Goal: Task Accomplishment & Management: Complete application form

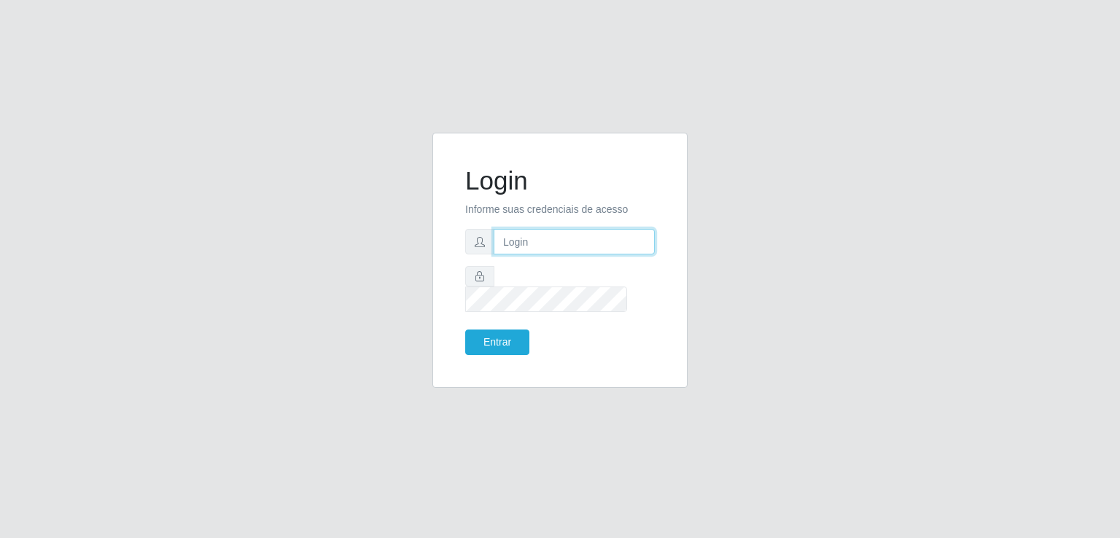
click at [568, 255] on input "text" at bounding box center [574, 242] width 161 height 26
type input "inaciaraquelsa@gmail.com"
drag, startPoint x: 469, startPoint y: 346, endPoint x: 474, endPoint y: 339, distance: 8.3
click at [470, 346] on div "Login Informe suas credenciais de acesso inaciaraquelsa@gmail.com Entrar" at bounding box center [560, 260] width 219 height 219
click at [475, 339] on button "Entrar" at bounding box center [497, 343] width 64 height 26
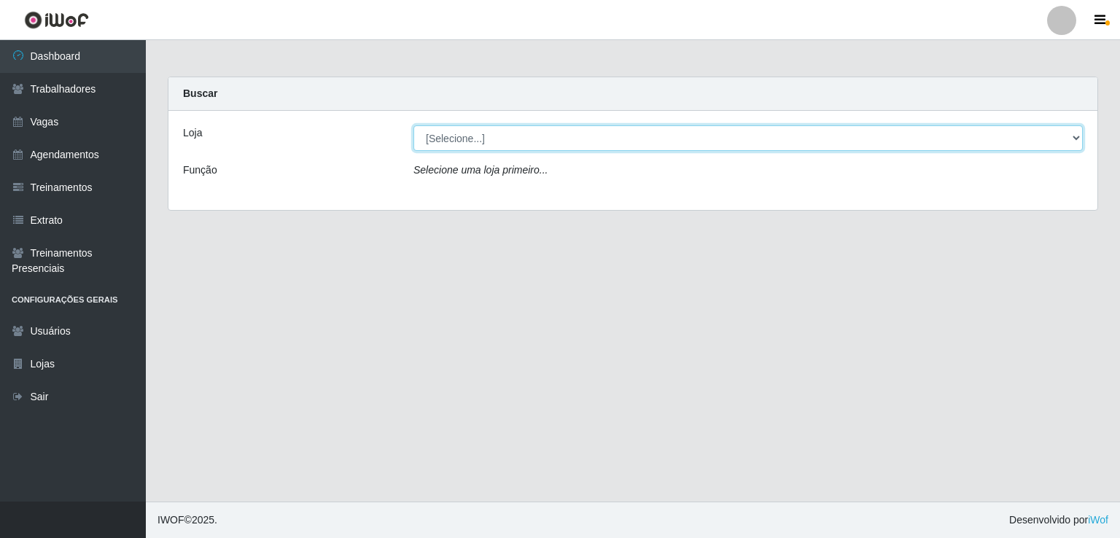
click at [444, 131] on select "[Selecione...] Corte Fácil - Unidade Emaús Corte Fácil - Unidade Planalto" at bounding box center [749, 138] width 670 height 26
click at [465, 147] on select "[Selecione...] Corte Fácil - Unidade Emaús Corte Fácil - Unidade Planalto" at bounding box center [749, 138] width 670 height 26
select select "201"
click at [414, 125] on select "[Selecione...] Corte Fácil - Unidade Emaús Corte Fácil - Unidade Planalto" at bounding box center [749, 138] width 670 height 26
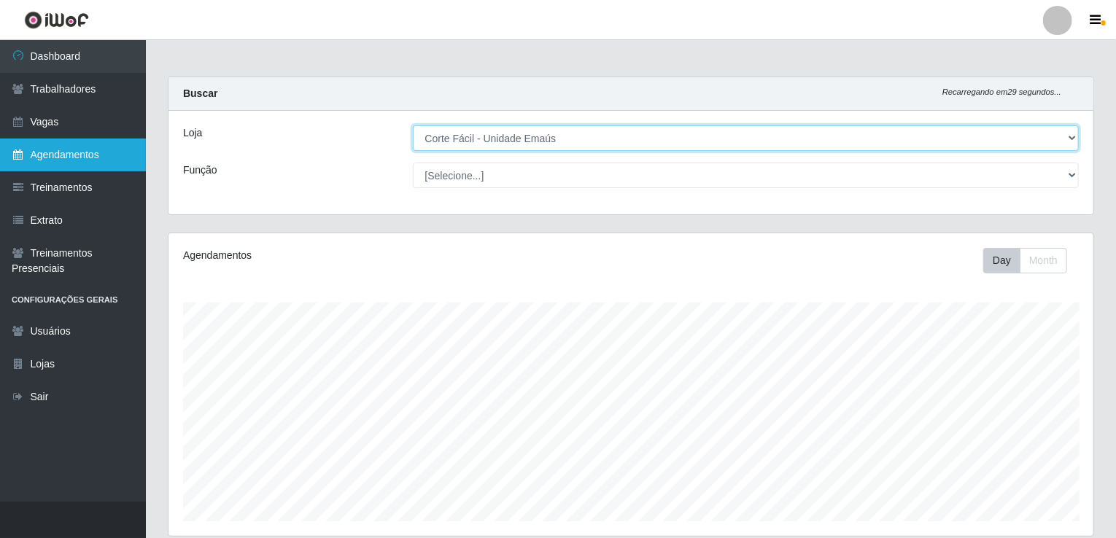
scroll to position [303, 925]
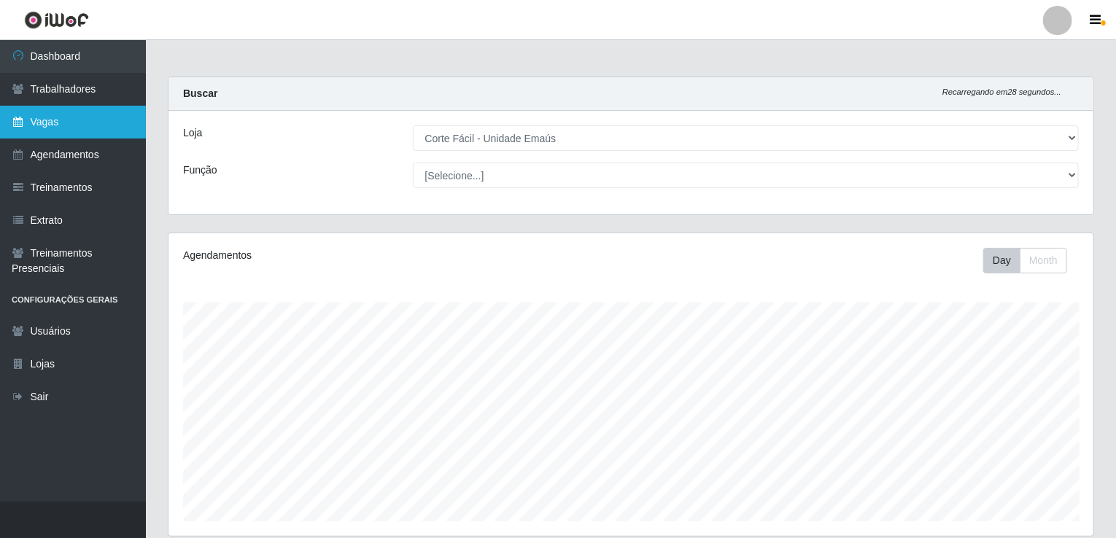
click at [121, 135] on link "Vagas" at bounding box center [73, 122] width 146 height 33
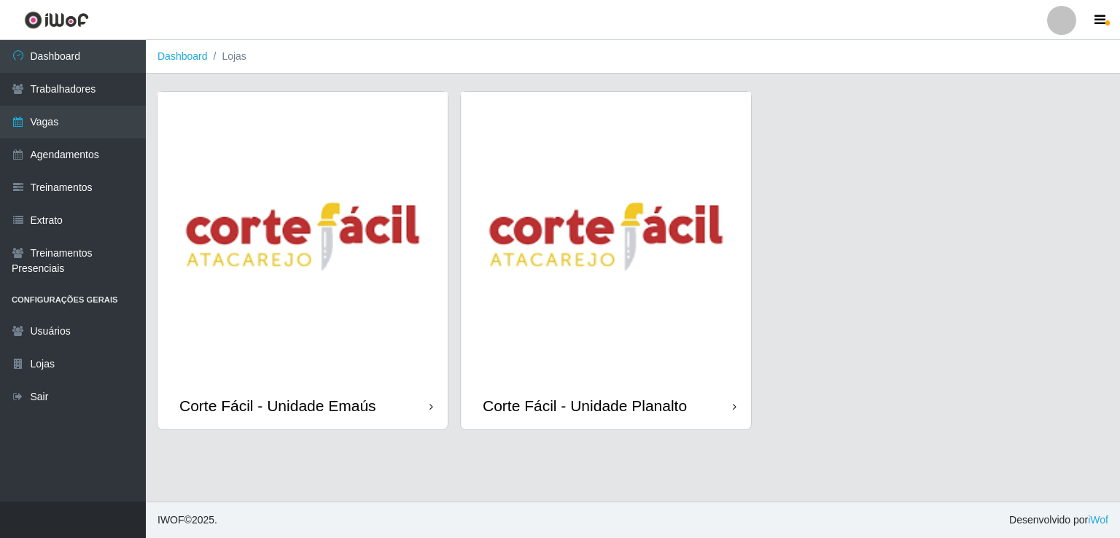
click at [446, 20] on header "Perfil Alterar Senha Sair" at bounding box center [560, 20] width 1120 height 40
click at [325, 348] on img at bounding box center [303, 237] width 290 height 290
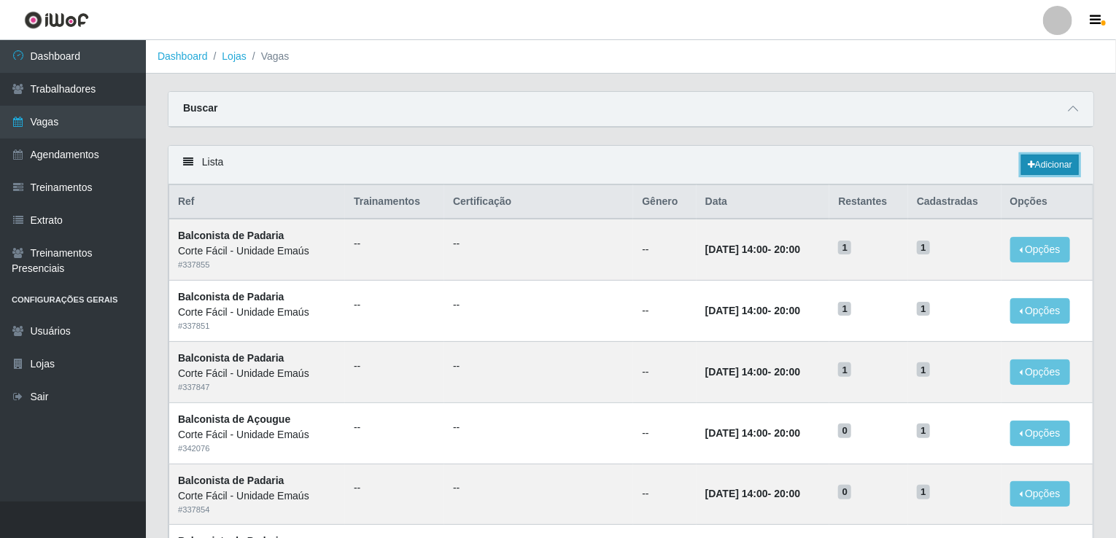
click at [1026, 172] on link "Adicionar" at bounding box center [1050, 165] width 58 height 20
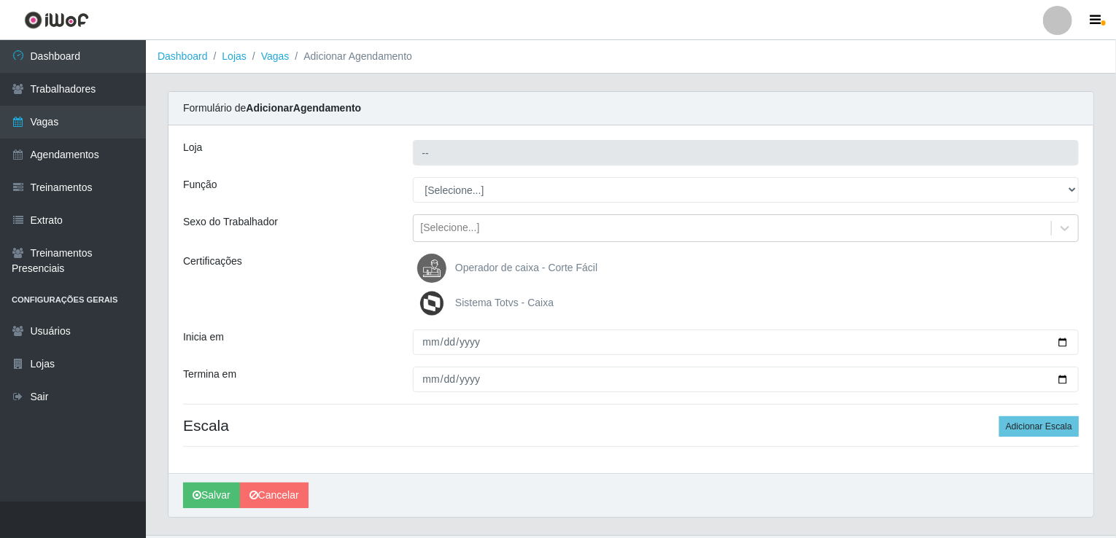
type input "Corte Fácil - Unidade Emaús"
click at [419, 175] on div "Loja Corte Fácil - Unidade Emaús Função [Selecione...] ASG ASG + ASG ++ Auxilia…" at bounding box center [630, 299] width 925 height 348
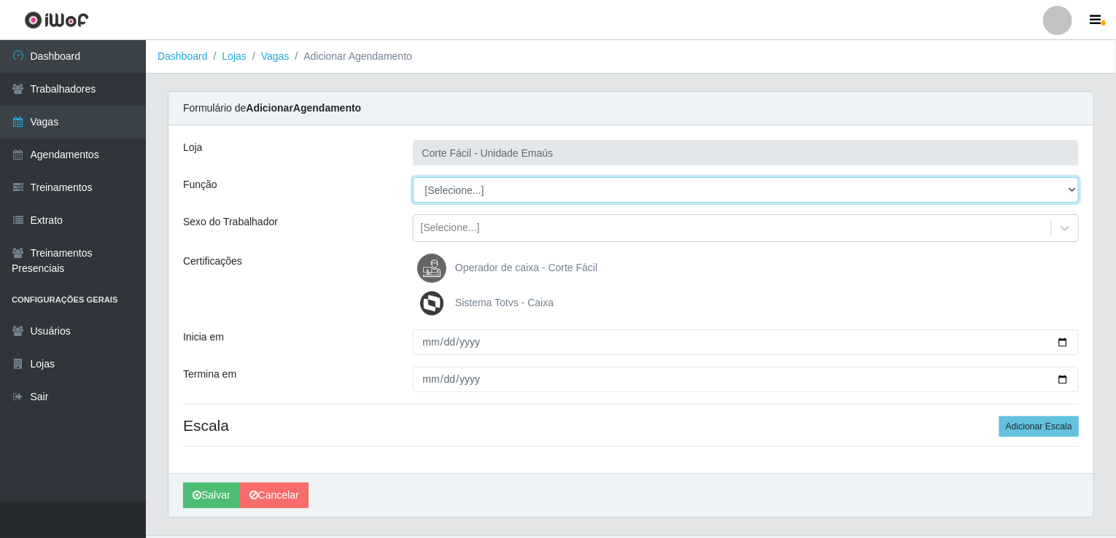
click at [428, 190] on select "[Selecione...] ASG ASG + ASG ++ Auxiliar de Cozinha Auxiliar de Cozinha + Auxil…" at bounding box center [746, 190] width 667 height 26
select select "107"
click at [413, 177] on select "[Selecione...] ASG ASG + ASG ++ Auxiliar de Cozinha Auxiliar de Cozinha + Auxil…" at bounding box center [746, 190] width 667 height 26
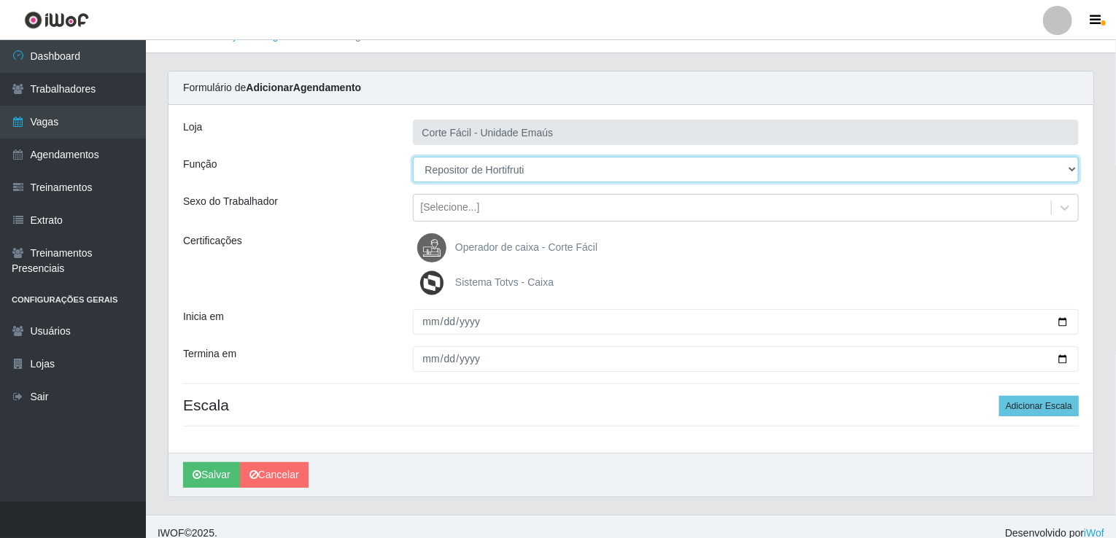
scroll to position [32, 0]
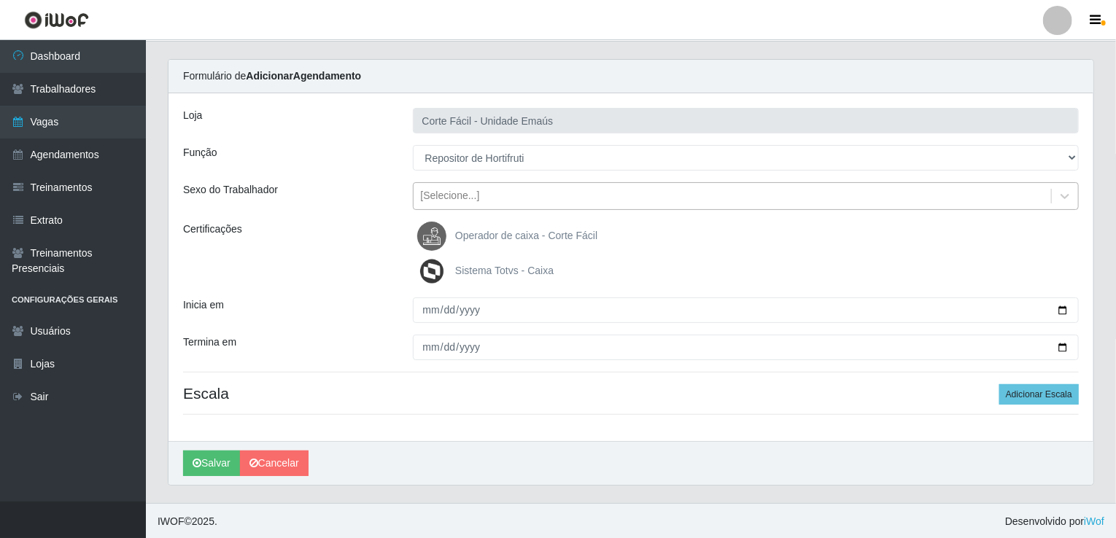
click at [451, 195] on div "[Selecione...]" at bounding box center [450, 196] width 59 height 15
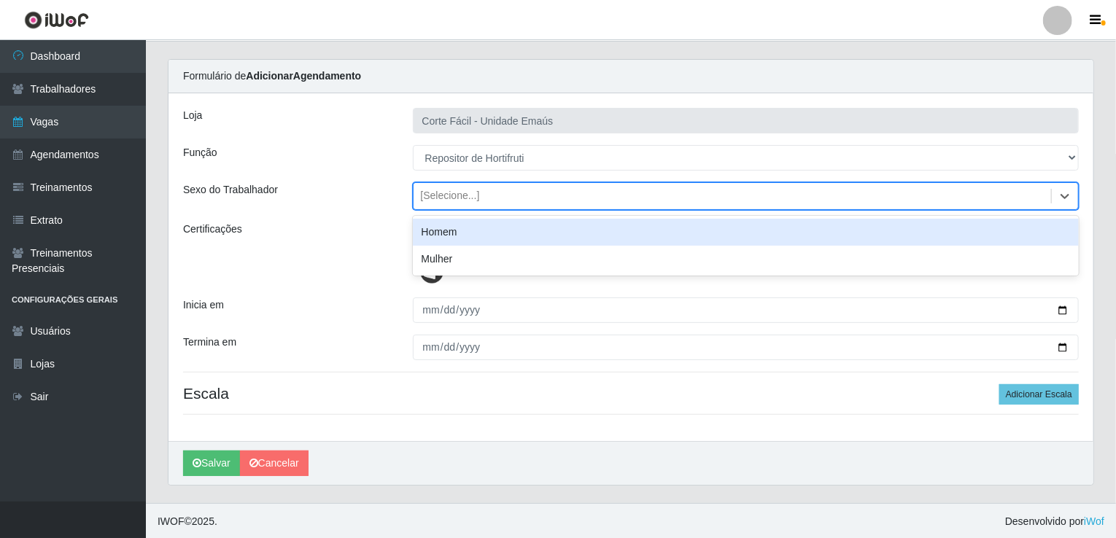
click at [455, 230] on div "Homem" at bounding box center [746, 232] width 667 height 27
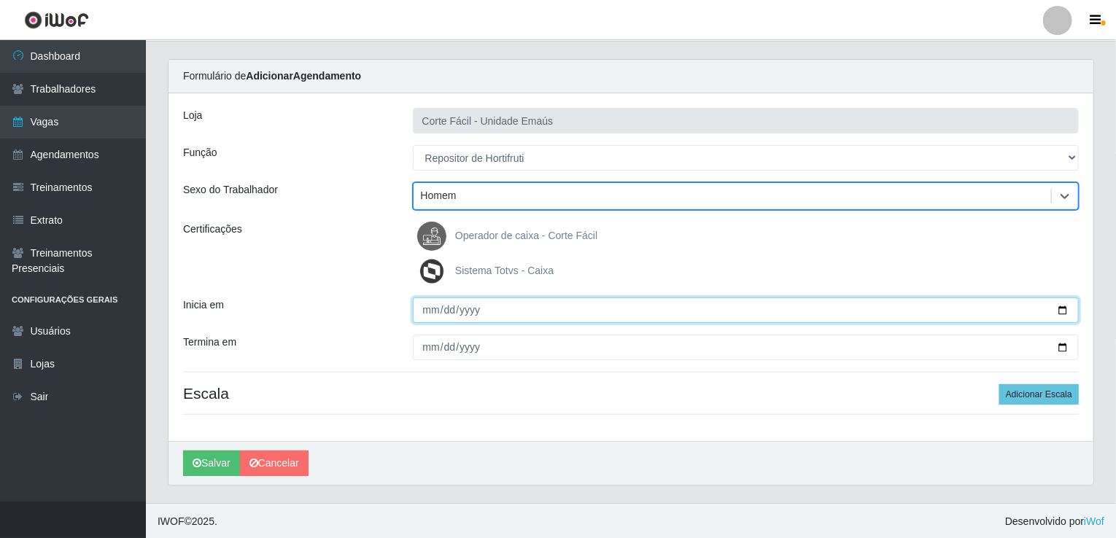
click at [430, 302] on input "Inicia em" at bounding box center [746, 311] width 667 height 26
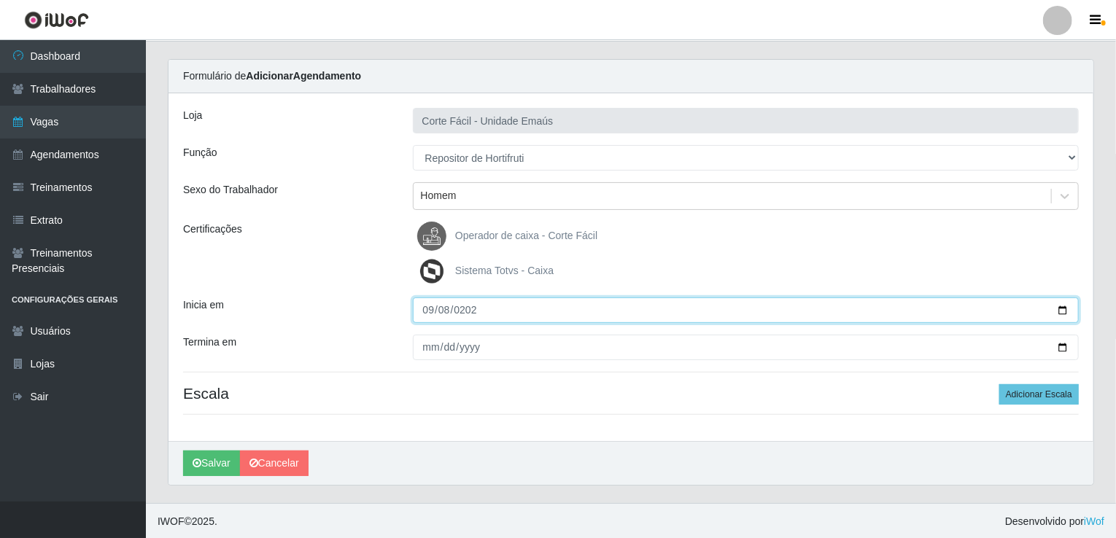
type input "2025-09-08"
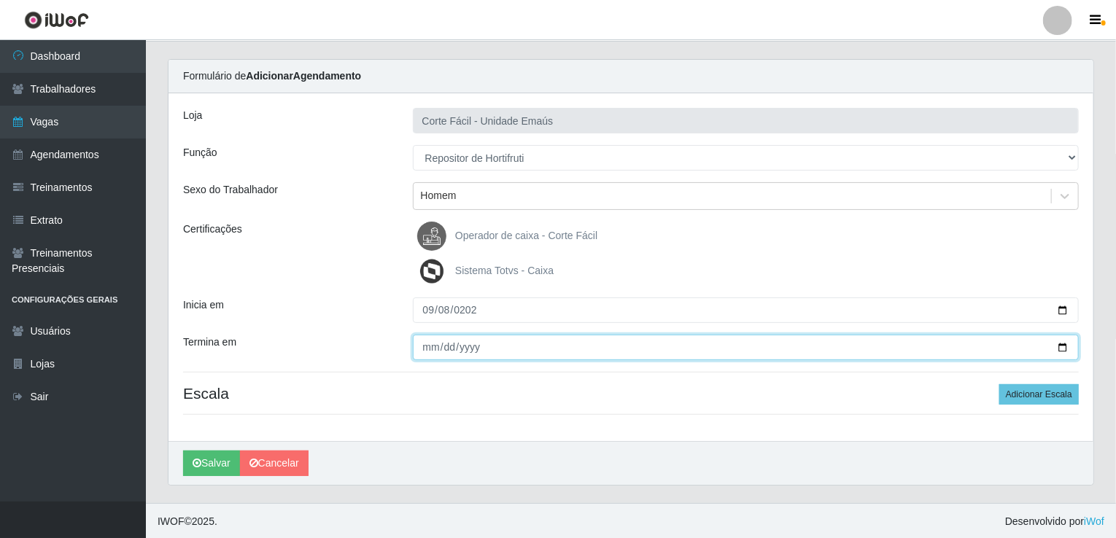
click at [421, 335] on input "Termina em" at bounding box center [746, 348] width 667 height 26
click at [427, 346] on input "Termina em" at bounding box center [746, 348] width 667 height 26
type input "0020-09-30"
type input "[DATE]"
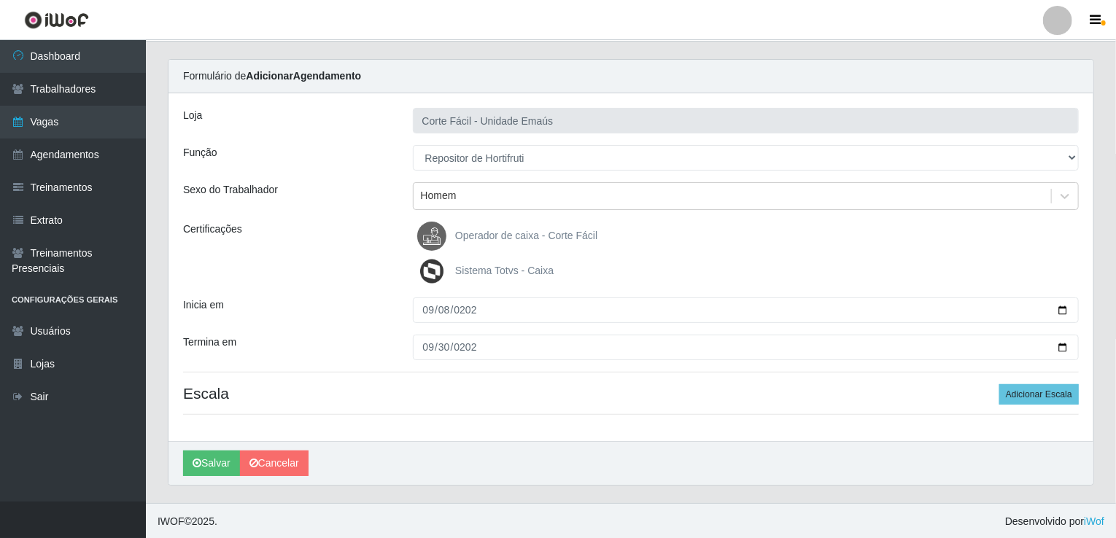
click at [1064, 406] on div "Loja Corte Fácil - Unidade Emaús Função [Selecione...] ASG ASG + ASG ++ Auxilia…" at bounding box center [630, 267] width 925 height 348
click at [1058, 394] on button "Adicionar Escala" at bounding box center [1039, 394] width 80 height 20
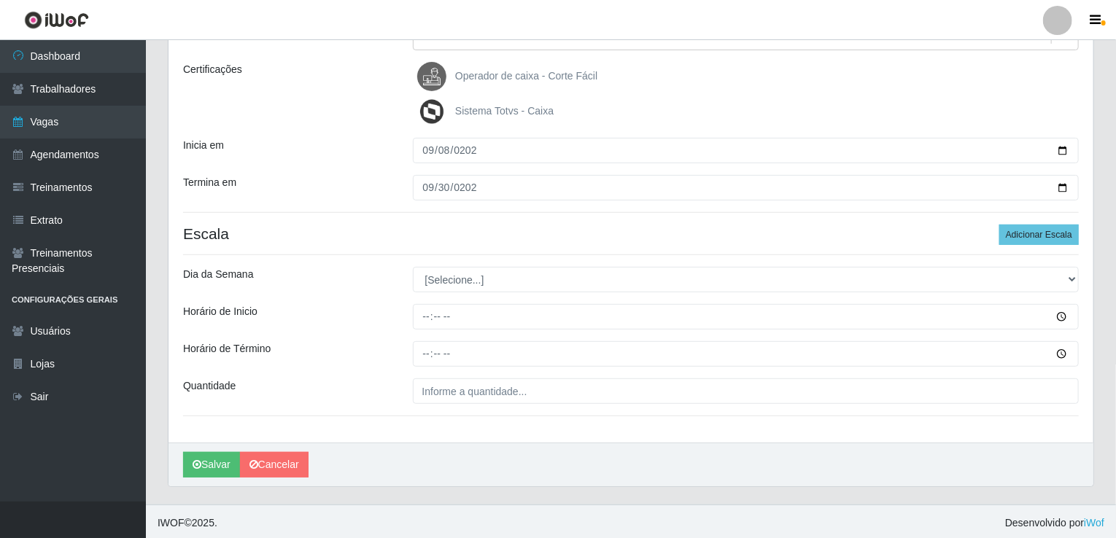
scroll to position [193, 0]
click at [449, 293] on div "Loja Corte Fácil - Unidade Emaús Função [Selecione...] ASG ASG + ASG ++ Auxilia…" at bounding box center [630, 186] width 925 height 509
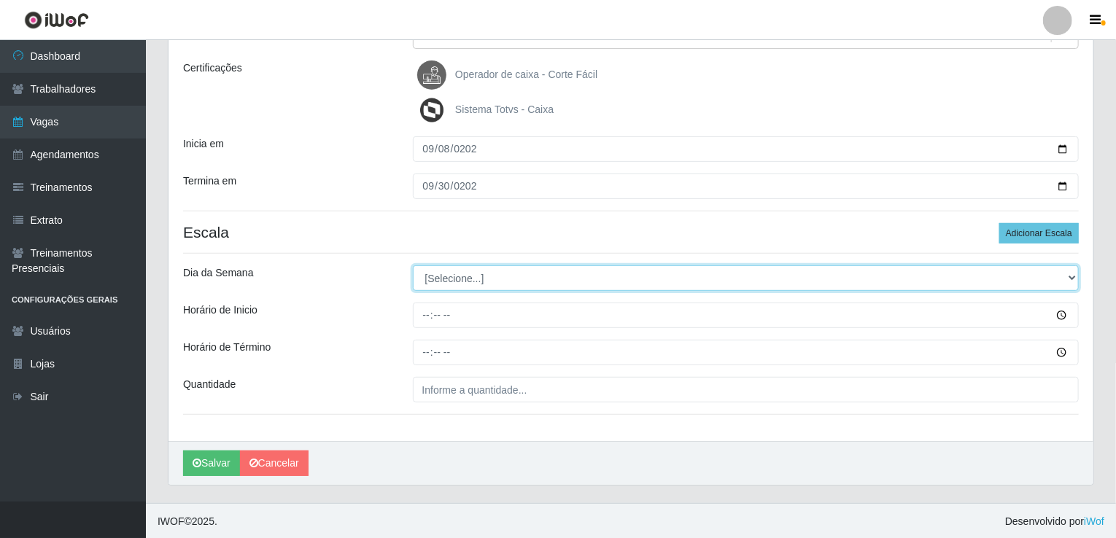
click at [450, 287] on select "[Selecione...] Segunda Terça Quarta Quinta Sexta Sábado Domingo" at bounding box center [746, 279] width 667 height 26
select select "1"
click at [413, 266] on select "[Selecione...] Segunda Terça Quarta Quinta Sexta Sábado Domingo" at bounding box center [746, 279] width 667 height 26
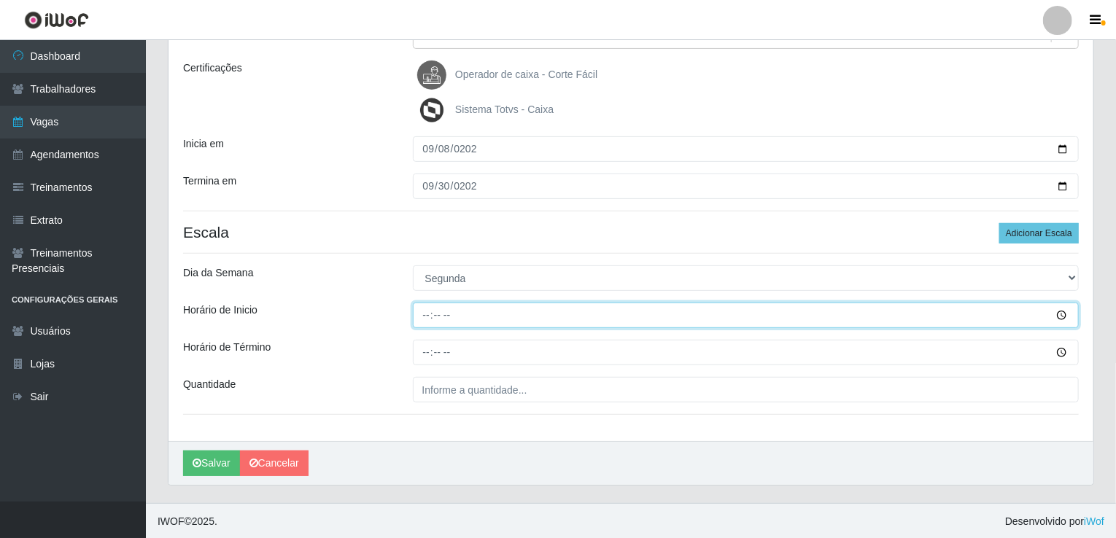
click at [426, 303] on input "Horário de Inicio" at bounding box center [746, 316] width 667 height 26
type input "14:00"
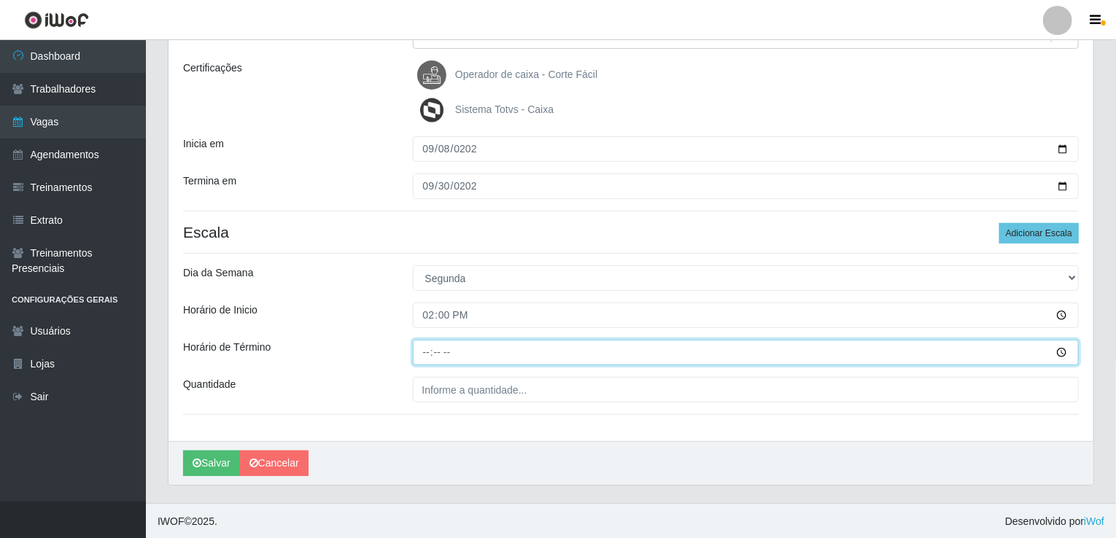
click at [426, 349] on input "Horário de Término" at bounding box center [746, 353] width 667 height 26
type input "20:00"
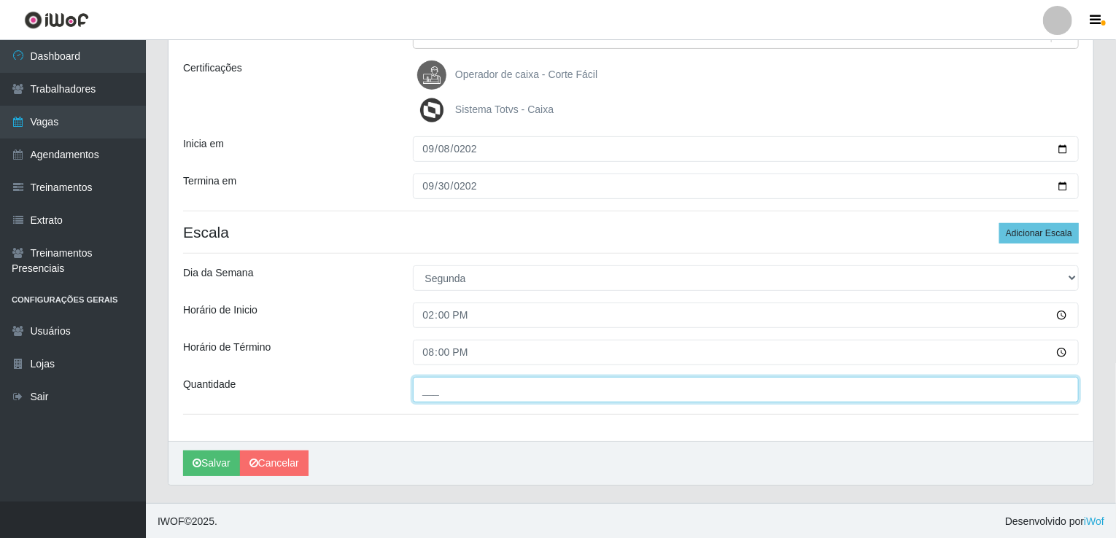
click at [444, 380] on input "___" at bounding box center [746, 390] width 667 height 26
type input "001"
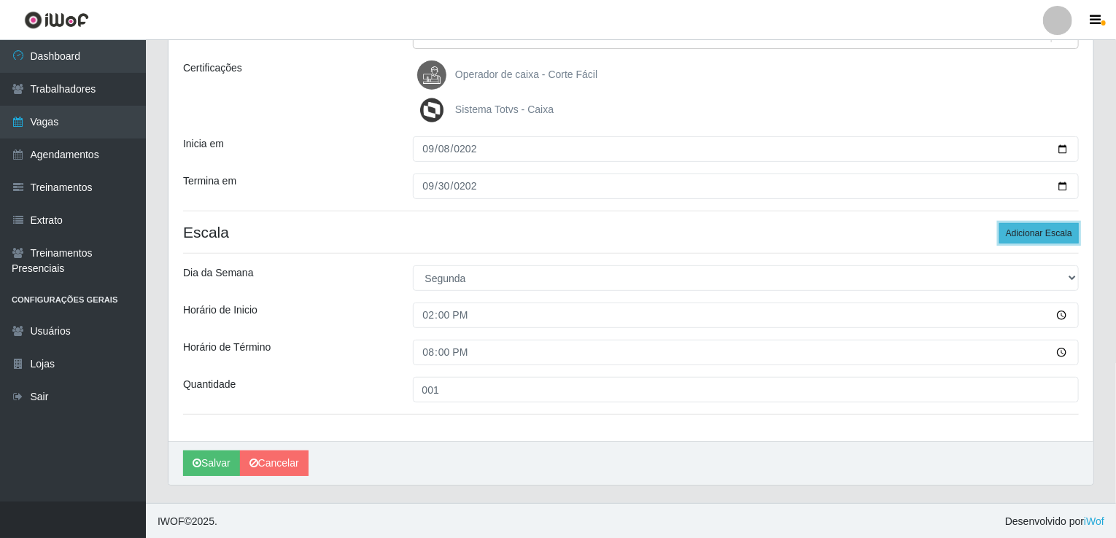
click at [1026, 230] on button "Adicionar Escala" at bounding box center [1039, 233] width 80 height 20
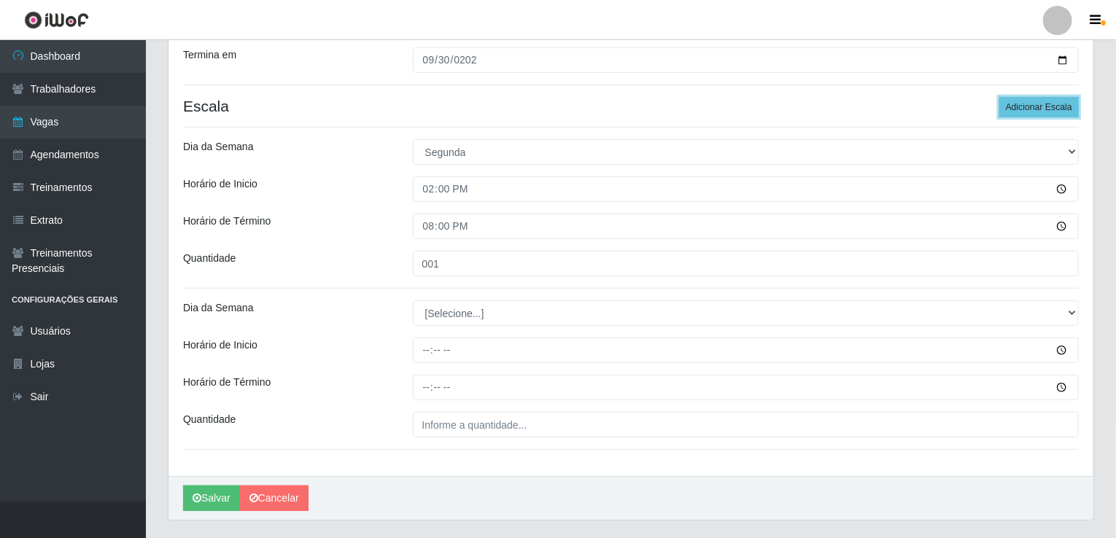
scroll to position [354, 0]
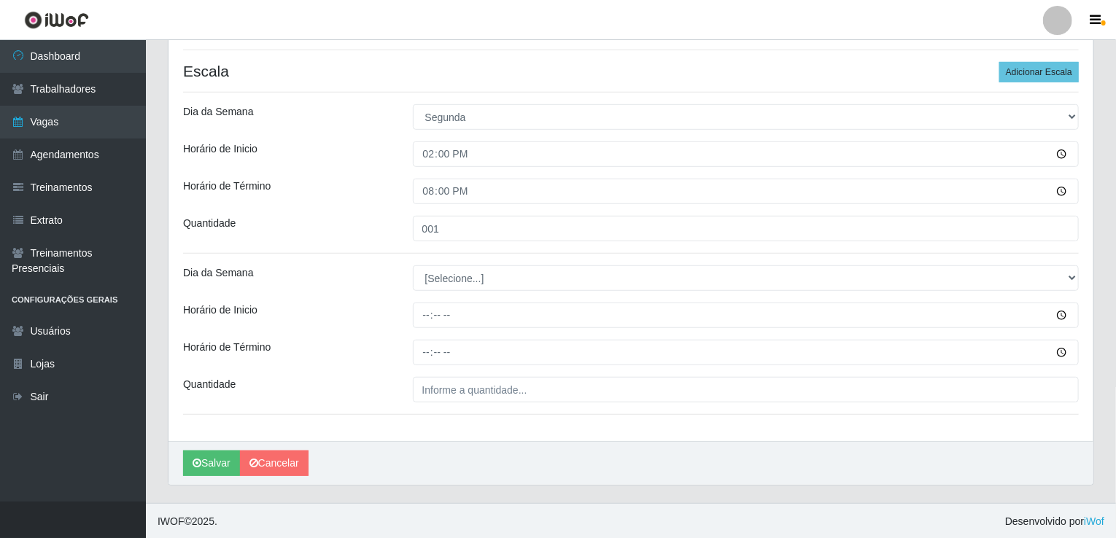
click at [441, 277] on div "[Selecione...] Segunda Terça Quarta Quinta Sexta Sábado Domingo" at bounding box center [746, 279] width 689 height 26
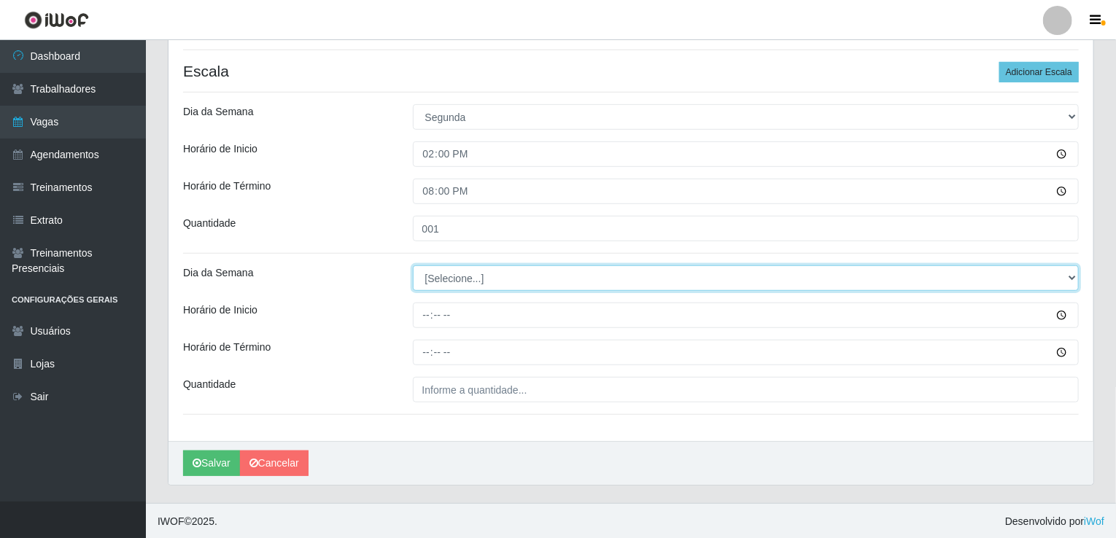
click at [441, 277] on select "[Selecione...] Segunda Terça Quarta Quinta Sexta Sábado Domingo" at bounding box center [746, 279] width 667 height 26
select select "2"
click at [413, 266] on select "[Selecione...] Segunda Terça Quarta Quinta Sexta Sábado Domingo" at bounding box center [746, 279] width 667 height 26
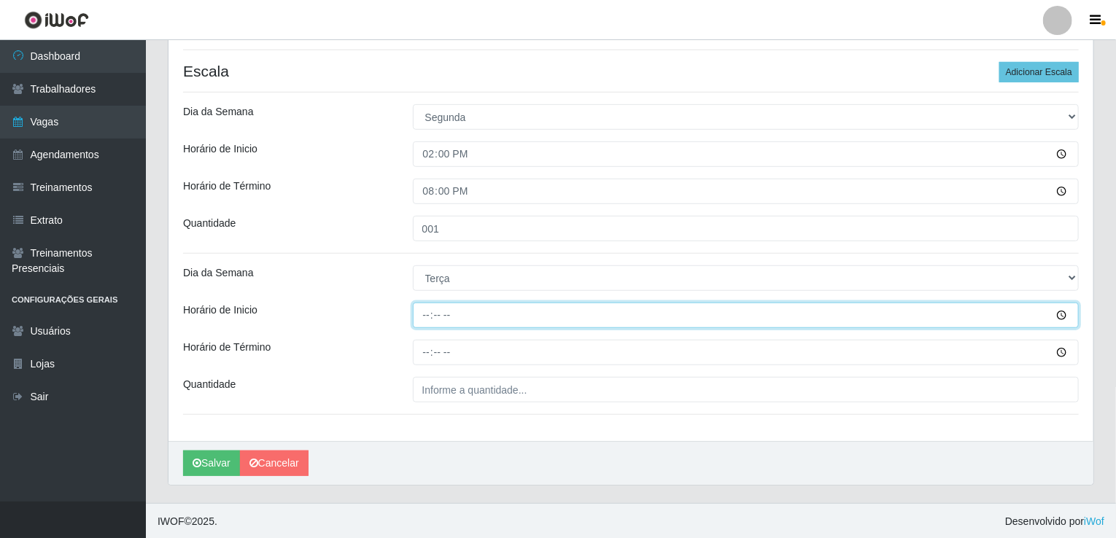
click at [425, 319] on input "Horário de Inicio" at bounding box center [746, 316] width 667 height 26
type input "14:00"
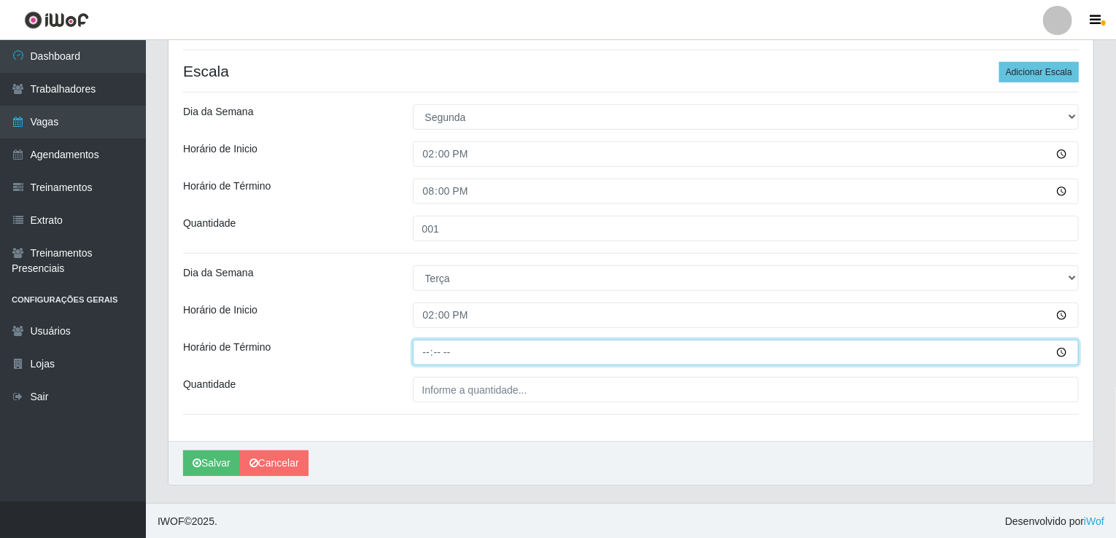
click at [420, 347] on input "Horário de Término" at bounding box center [746, 353] width 667 height 26
type input "20:00"
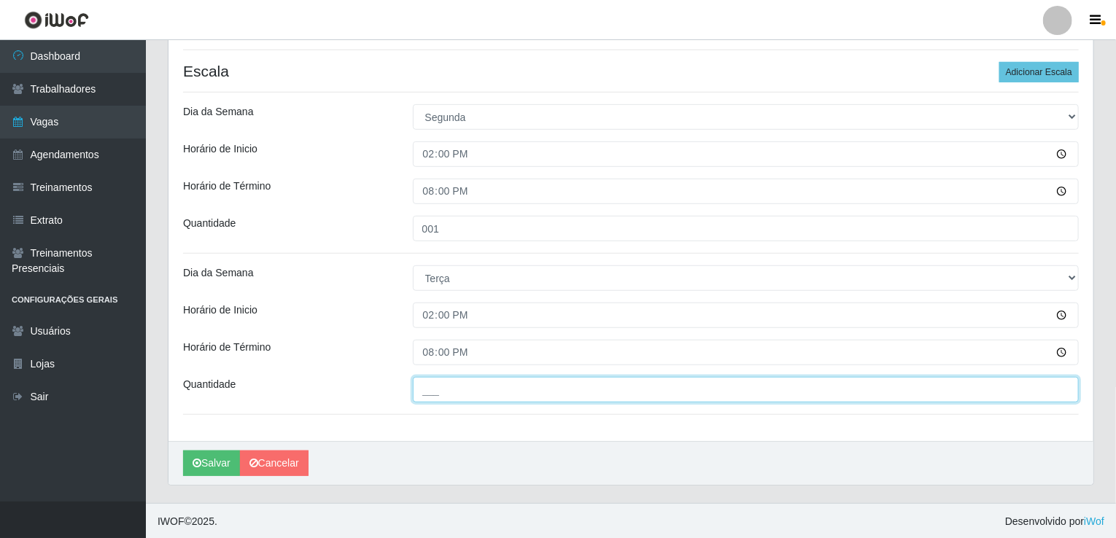
click at [438, 395] on input "___" at bounding box center [746, 390] width 667 height 26
type input "001"
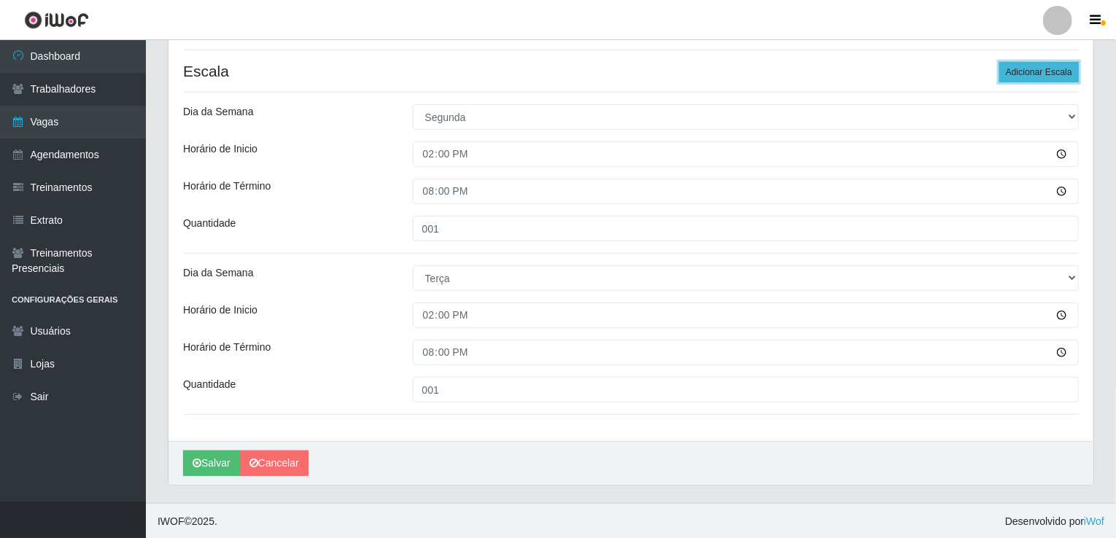
click at [1025, 65] on button "Adicionar Escala" at bounding box center [1039, 72] width 80 height 20
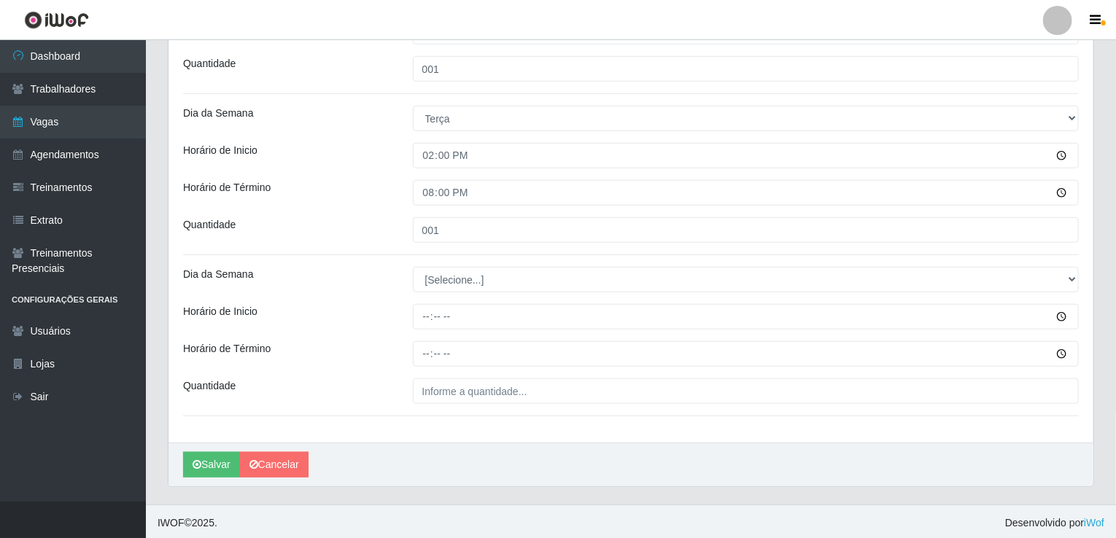
scroll to position [516, 0]
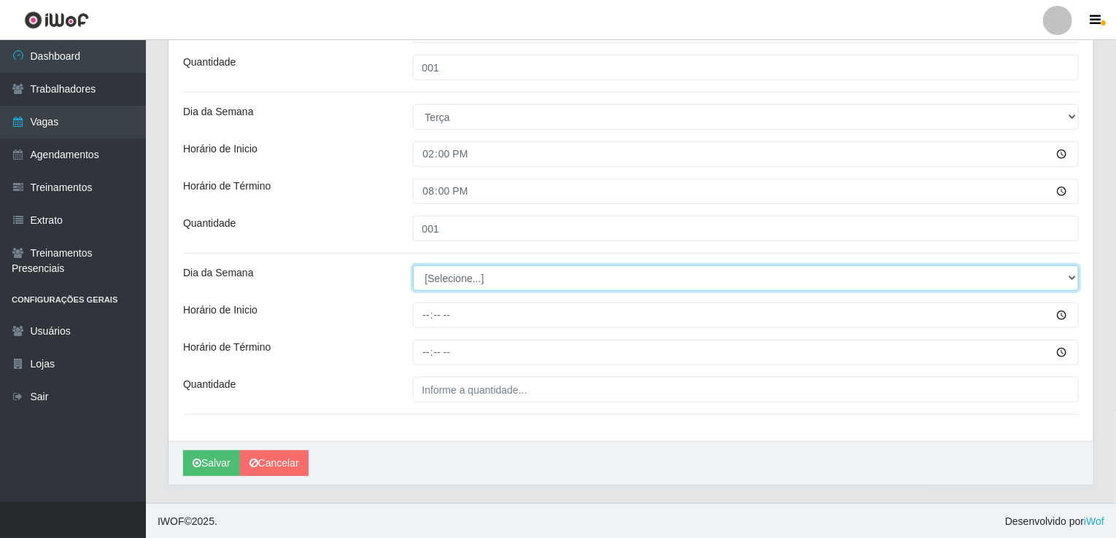
click at [443, 281] on select "[Selecione...] Segunda Terça Quarta Quinta Sexta Sábado Domingo" at bounding box center [746, 279] width 667 height 26
select select "3"
click at [413, 266] on select "[Selecione...] Segunda Terça Quarta Quinta Sexta Sábado Domingo" at bounding box center [746, 279] width 667 height 26
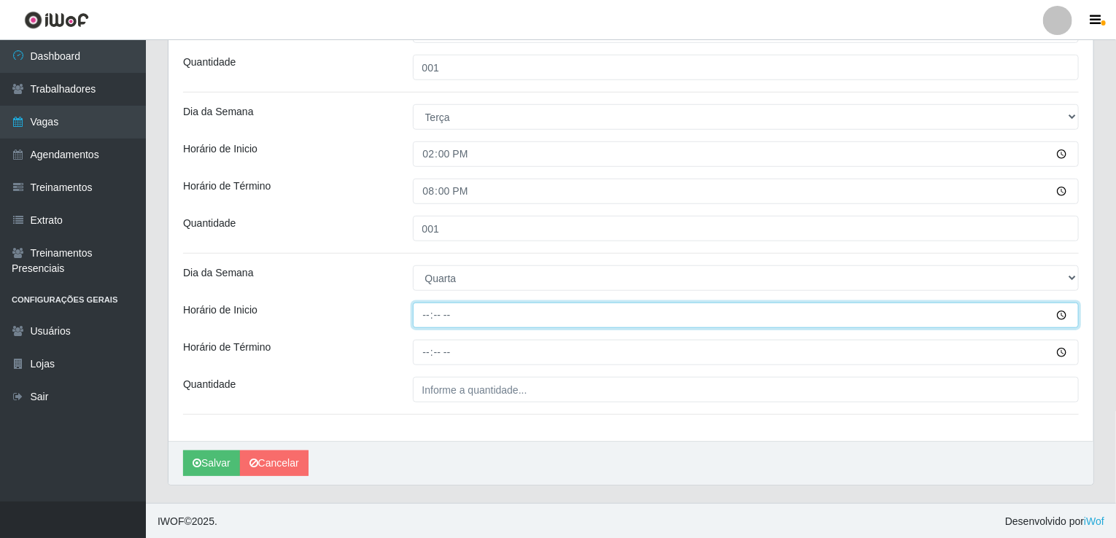
click at [426, 321] on input "Horário de Inicio" at bounding box center [746, 316] width 667 height 26
type input "14:00"
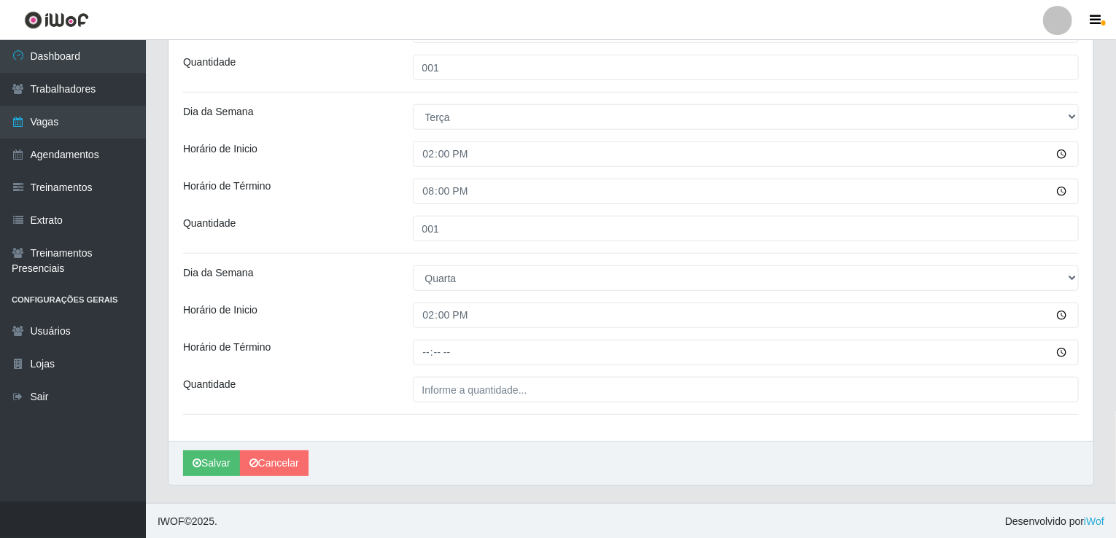
click at [427, 369] on div "Loja Corte Fácil - Unidade Emaús Função [Selecione...] ASG ASG + ASG ++ Auxilia…" at bounding box center [630, 26] width 925 height 832
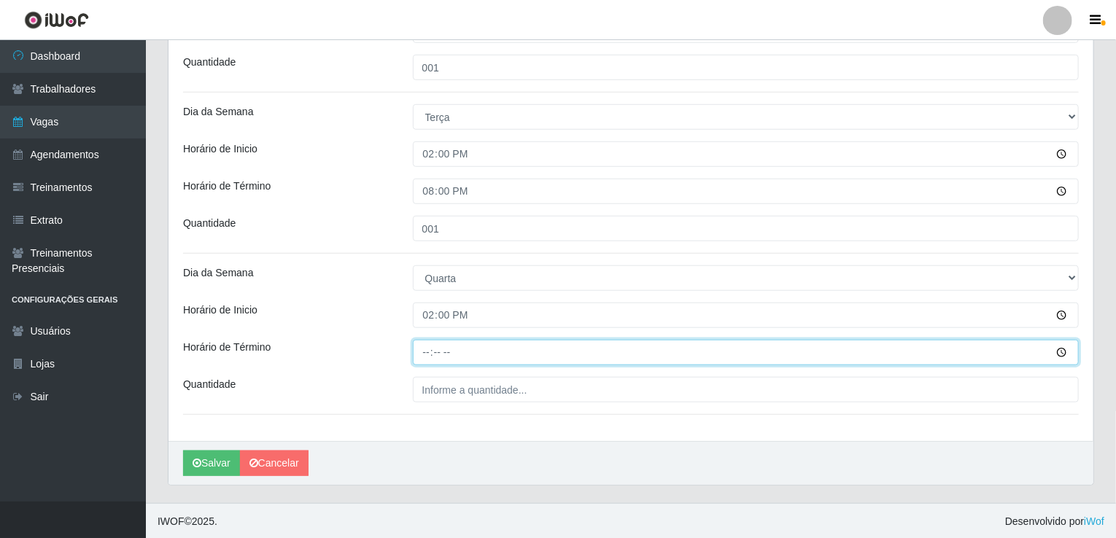
click at [435, 358] on input "Horário de Término" at bounding box center [746, 353] width 667 height 26
click at [419, 360] on input "Horário de Término" at bounding box center [746, 353] width 667 height 26
click at [425, 351] on input "Horário de Término" at bounding box center [746, 353] width 667 height 26
type input "20:00"
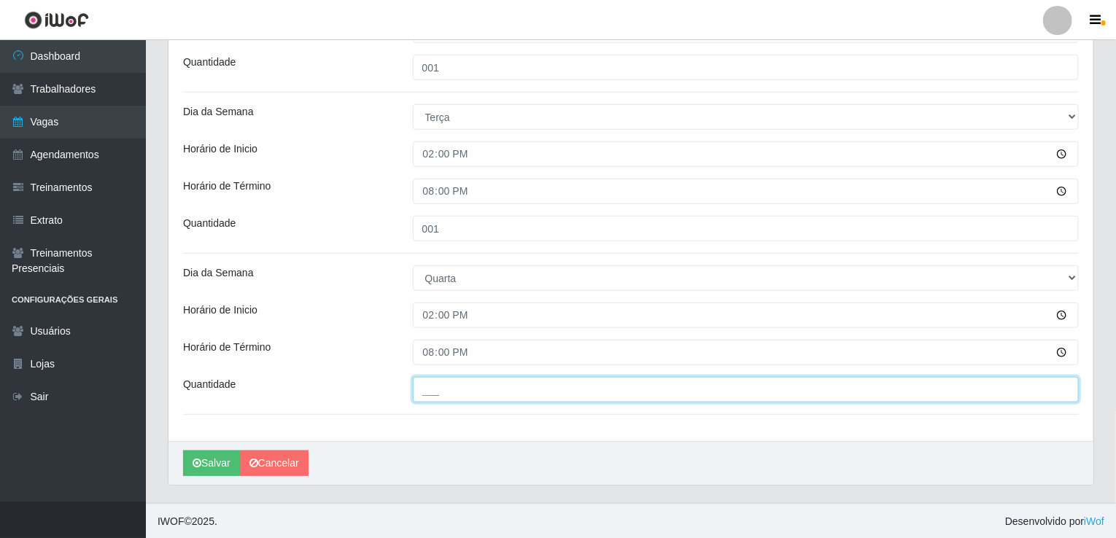
click at [427, 380] on input "___" at bounding box center [746, 390] width 667 height 26
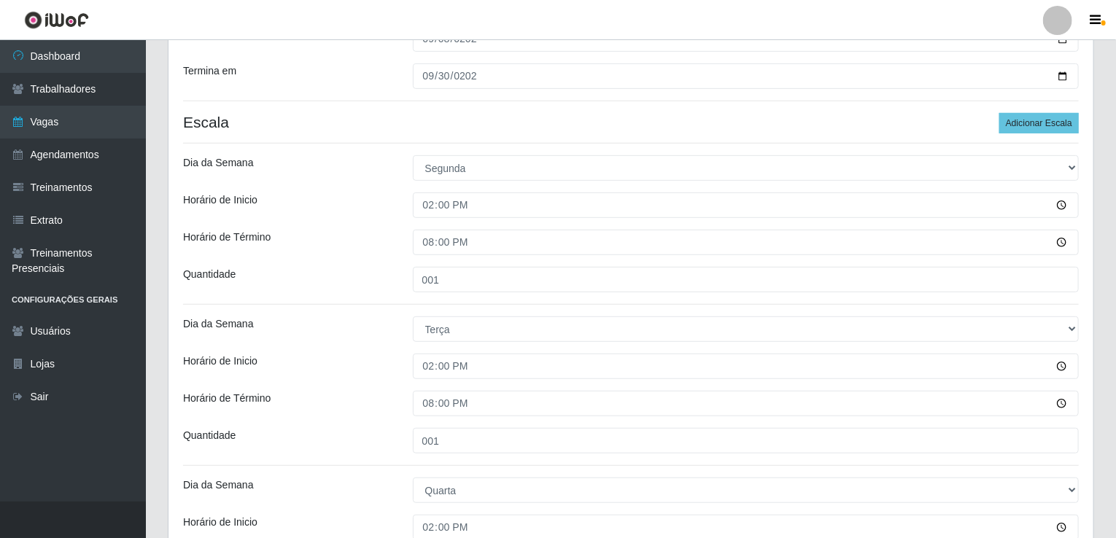
scroll to position [224, 0]
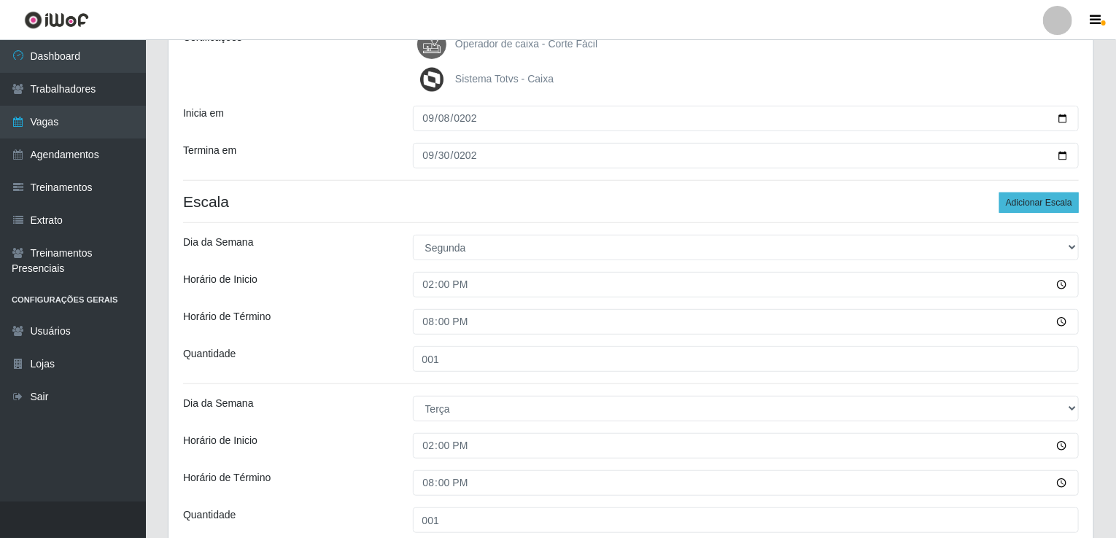
type input "001"
click at [1042, 204] on button "Adicionar Escala" at bounding box center [1039, 203] width 80 height 20
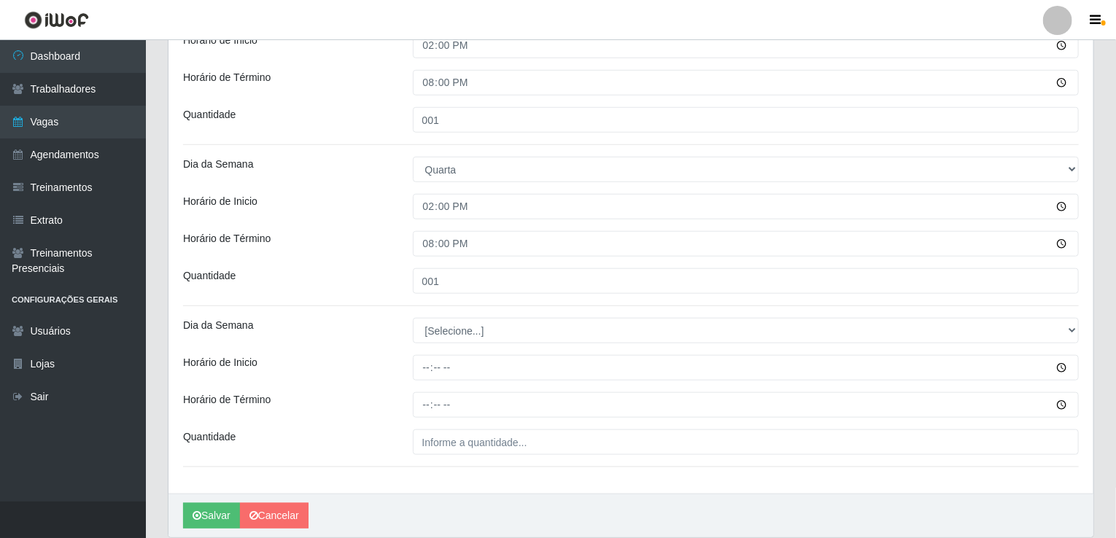
scroll to position [677, 0]
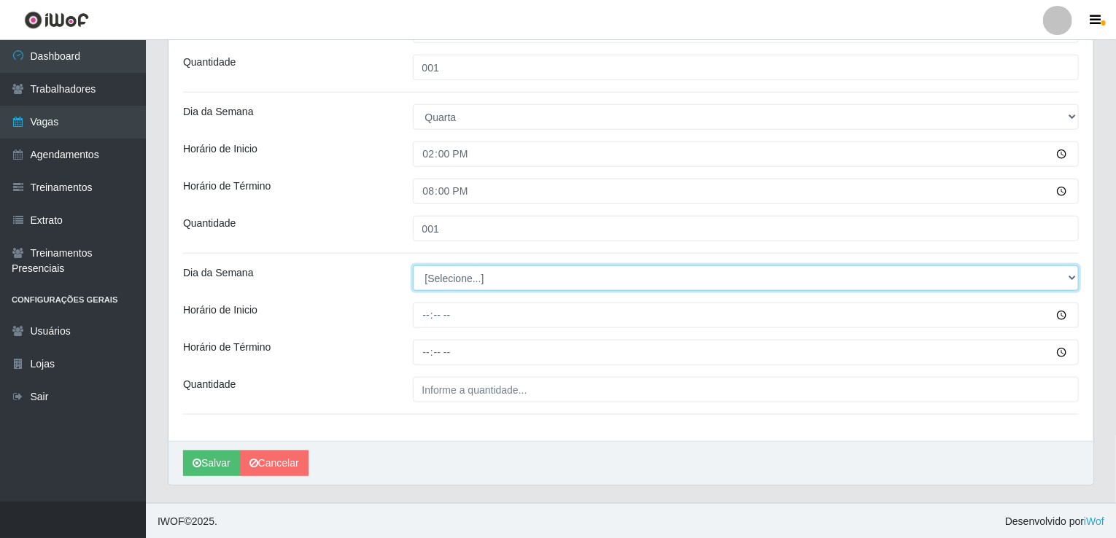
click at [476, 275] on select "[Selecione...] Segunda Terça Quarta Quinta Sexta Sábado Domingo" at bounding box center [746, 279] width 667 height 26
select select "4"
click at [413, 266] on select "[Selecione...] Segunda Terça Quarta Quinta Sexta Sábado Domingo" at bounding box center [746, 279] width 667 height 26
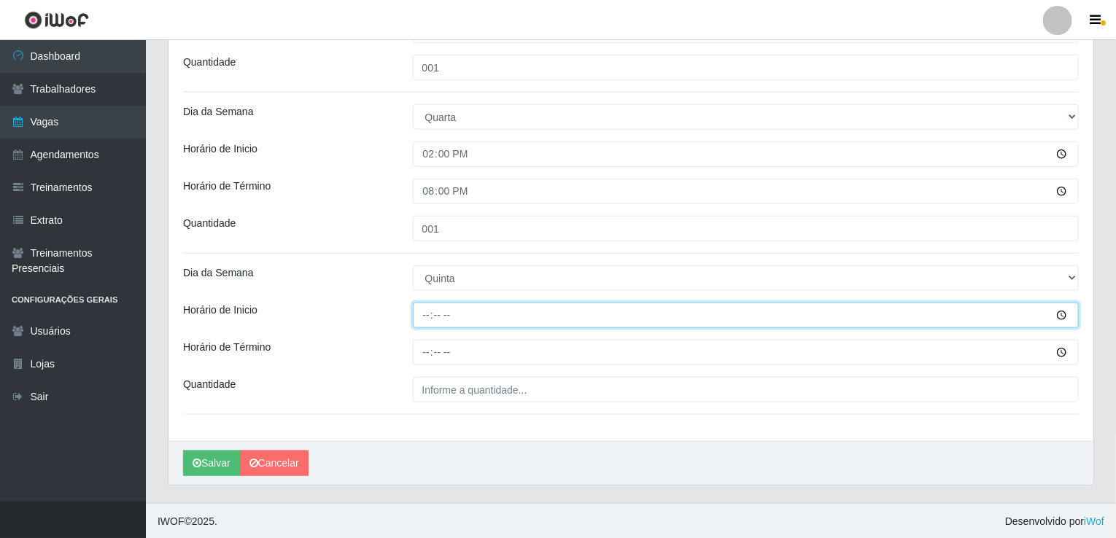
click at [428, 326] on input "Horário de Inicio" at bounding box center [746, 316] width 667 height 26
type input "14:00"
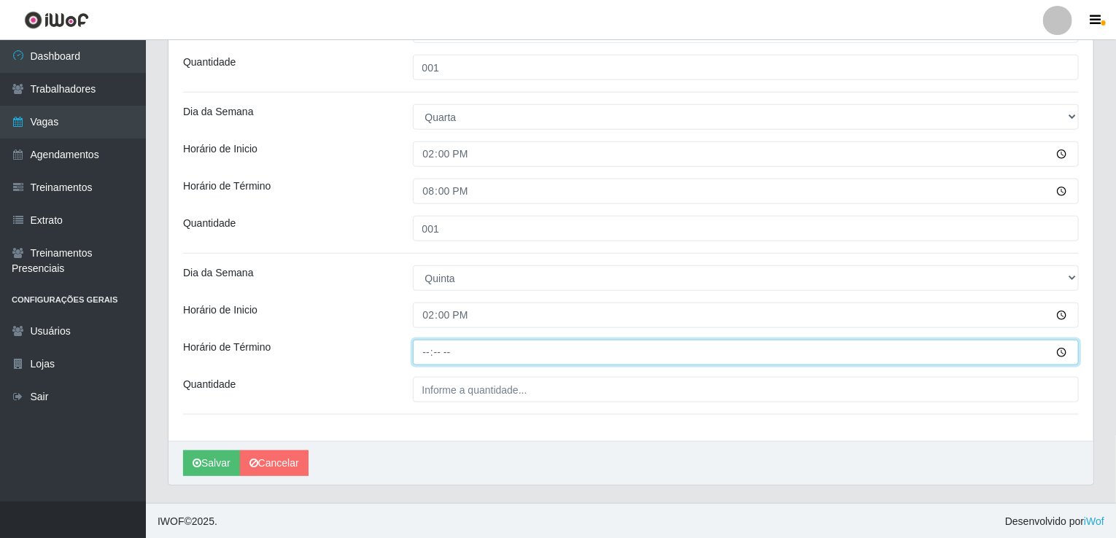
click at [417, 351] on input "Horário de Término" at bounding box center [746, 353] width 667 height 26
type input "20:00"
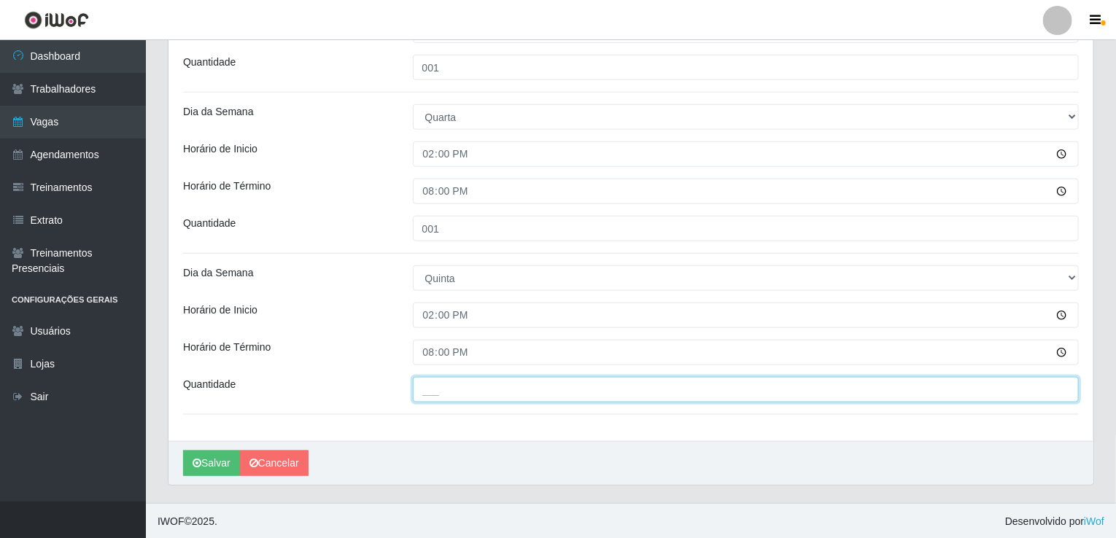
click at [462, 392] on input "___" at bounding box center [746, 390] width 667 height 26
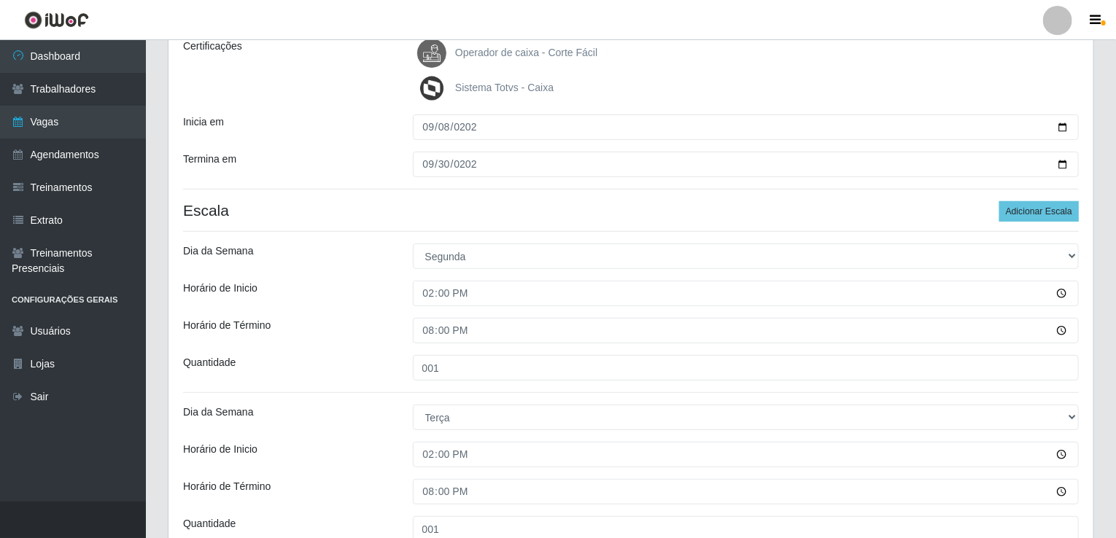
scroll to position [20, 0]
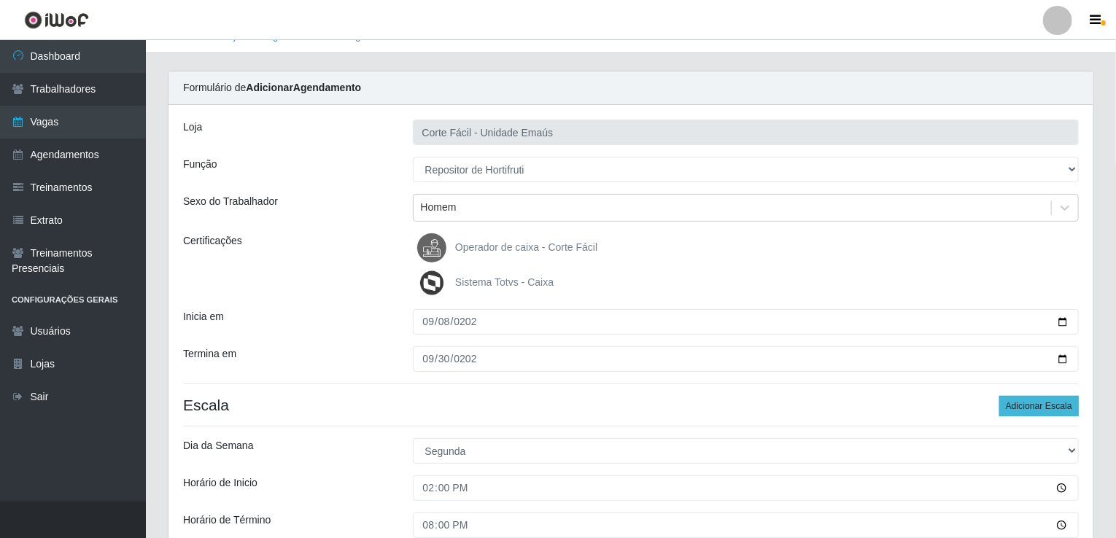
type input "001"
click at [1042, 407] on button "Adicionar Escala" at bounding box center [1039, 406] width 80 height 20
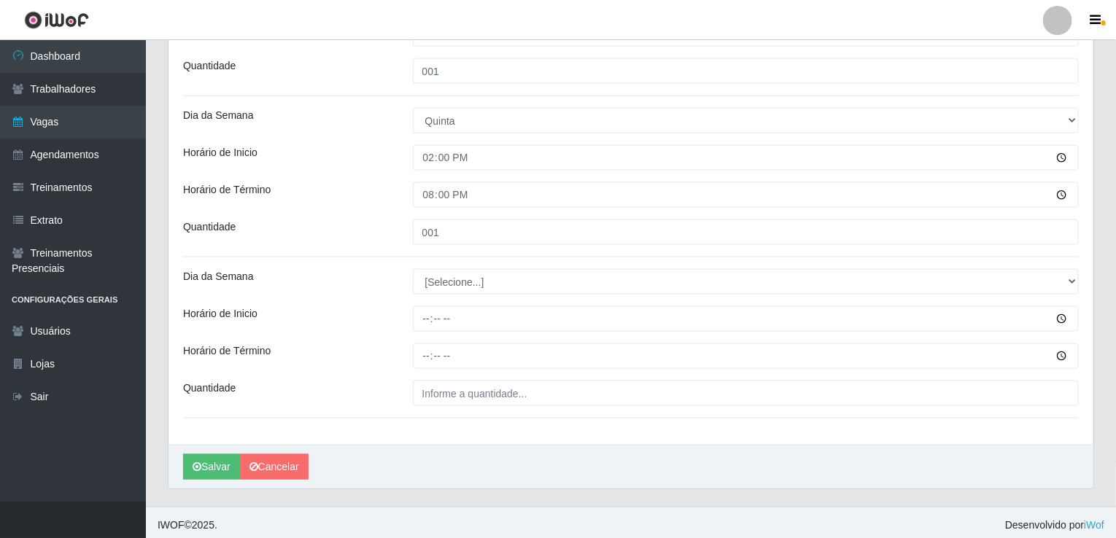
scroll to position [837, 0]
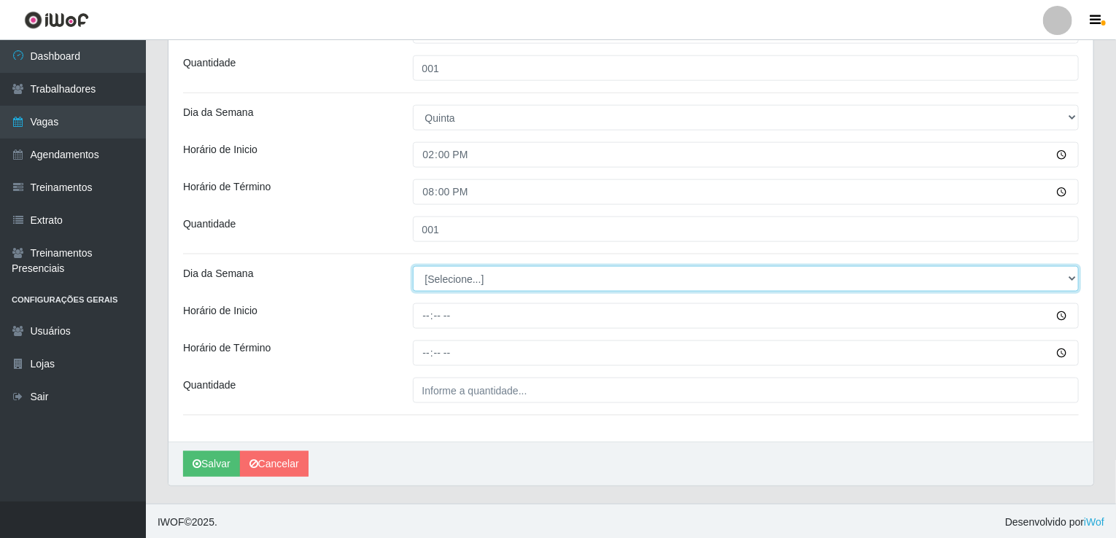
click at [478, 279] on select "[Selecione...] Segunda Terça Quarta Quinta Sexta Sábado Domingo" at bounding box center [746, 279] width 667 height 26
select select "5"
click at [413, 266] on select "[Selecione...] Segunda Terça Quarta Quinta Sexta Sábado Domingo" at bounding box center [746, 279] width 667 height 26
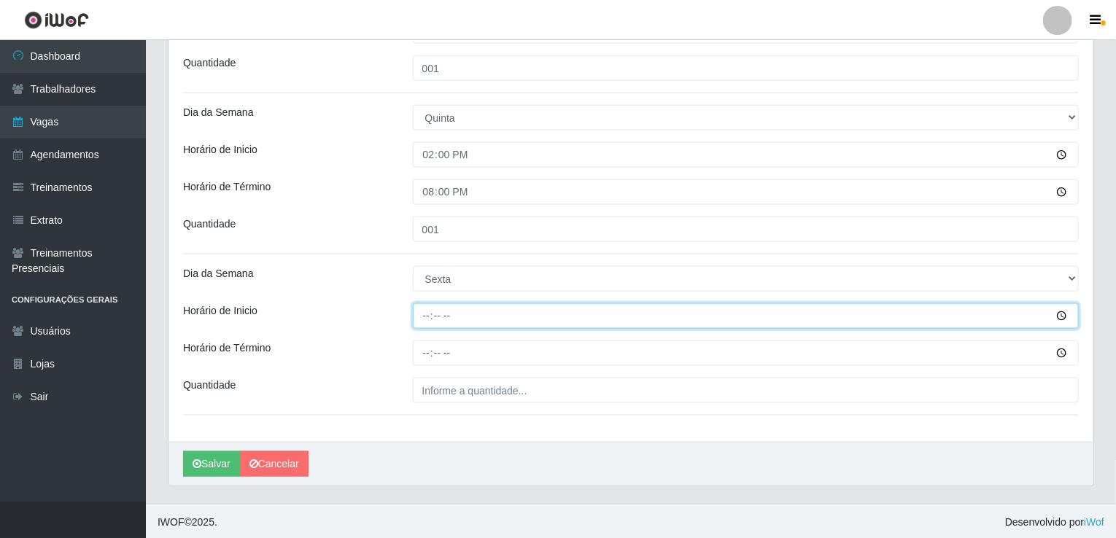
click at [417, 309] on input "Horário de Inicio" at bounding box center [746, 316] width 667 height 26
type input "14:00"
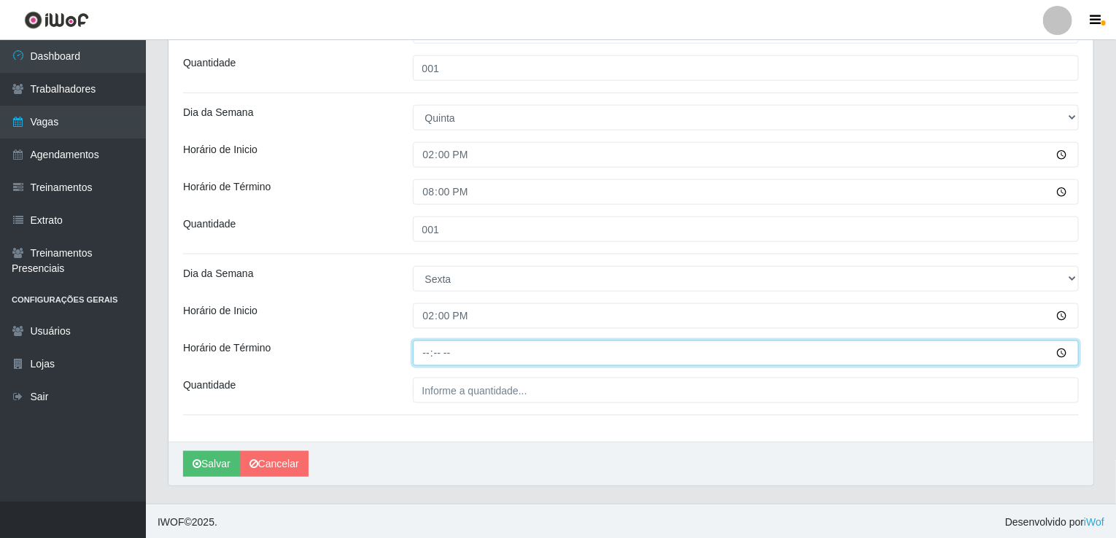
click at [420, 351] on input "Horário de Término" at bounding box center [746, 354] width 667 height 26
type input "20:00"
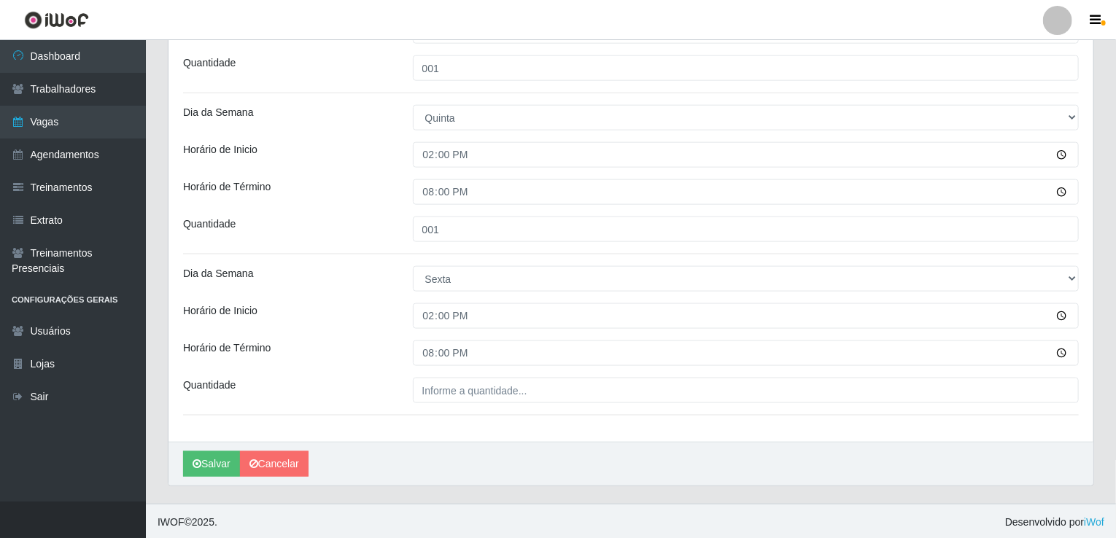
drag, startPoint x: 409, startPoint y: 386, endPoint x: 417, endPoint y: 391, distance: 9.5
click at [409, 387] on div at bounding box center [746, 391] width 689 height 26
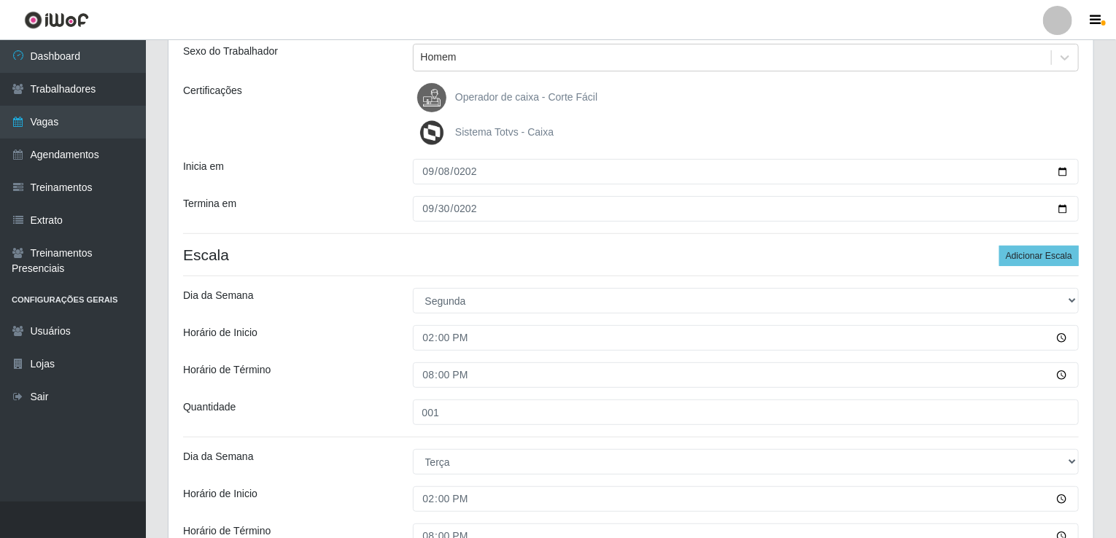
scroll to position [108, 0]
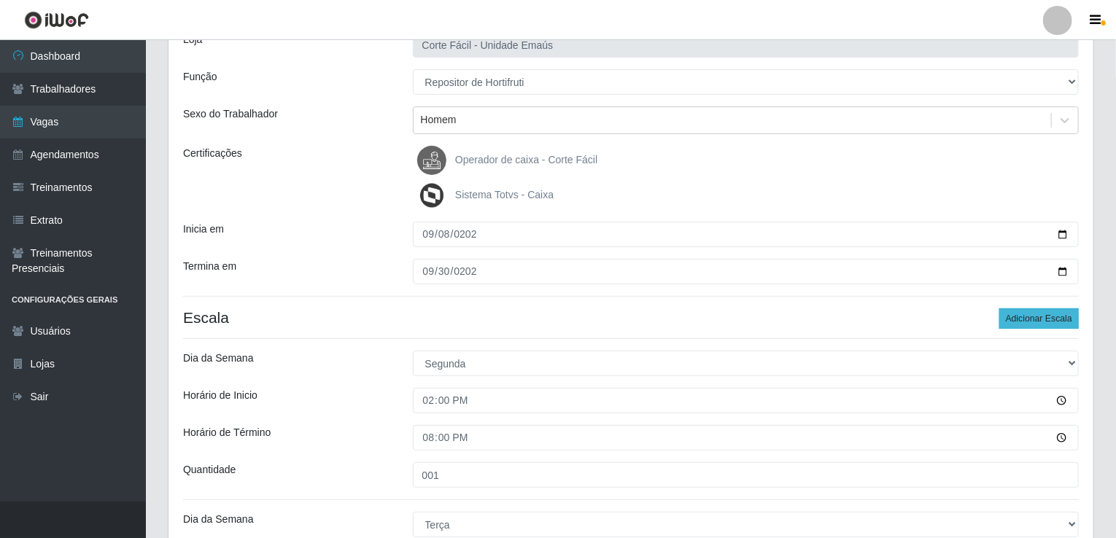
type input "001"
click at [1059, 324] on button "Adicionar Escala" at bounding box center [1039, 319] width 80 height 20
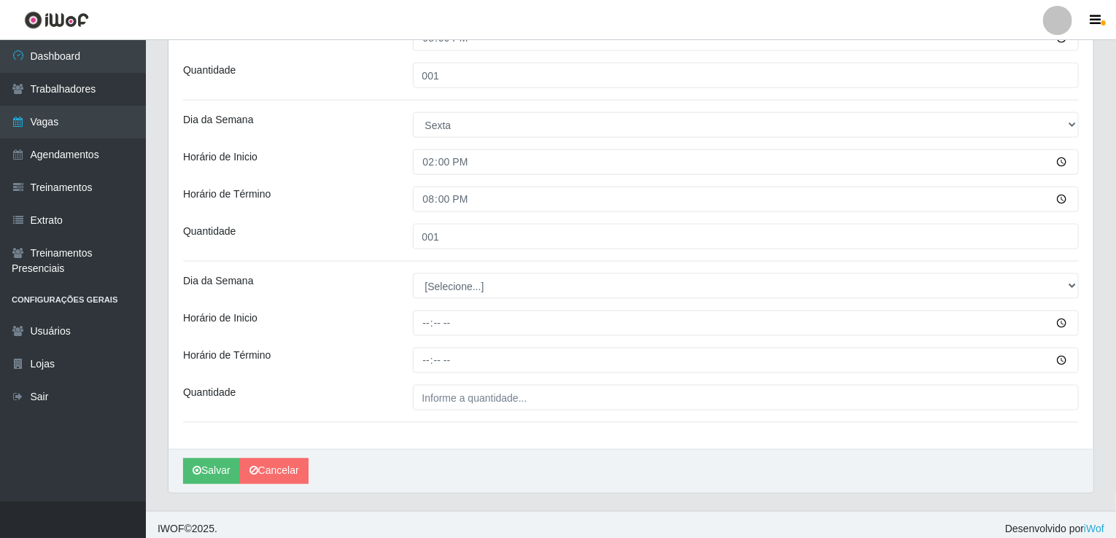
scroll to position [999, 0]
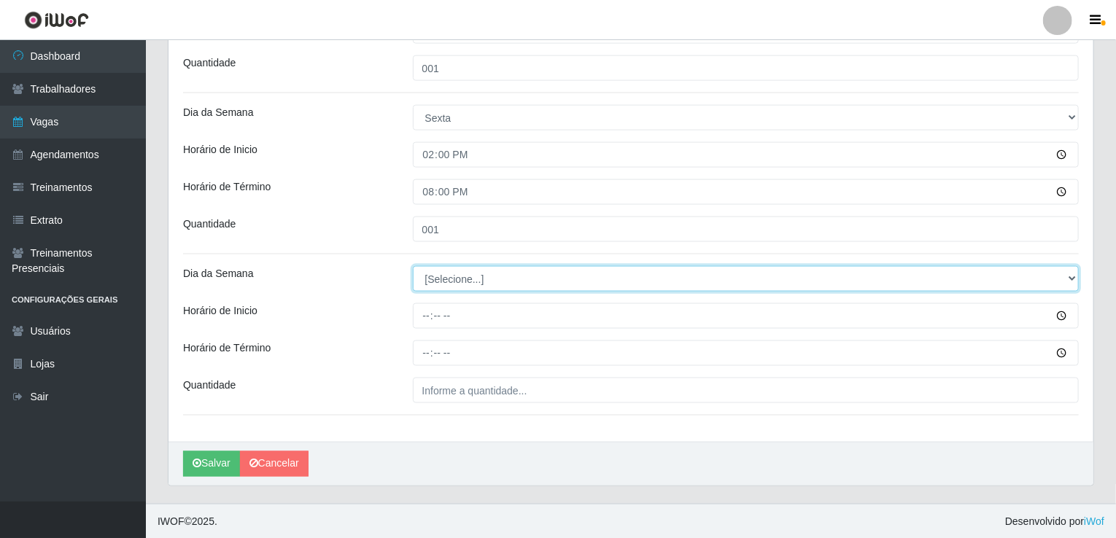
click at [451, 271] on select "[Selecione...] Segunda Terça Quarta Quinta Sexta Sábado Domingo" at bounding box center [746, 279] width 667 height 26
select select "6"
click at [413, 266] on select "[Selecione...] Segunda Terça Quarta Quinta Sexta Sábado Domingo" at bounding box center [746, 279] width 667 height 26
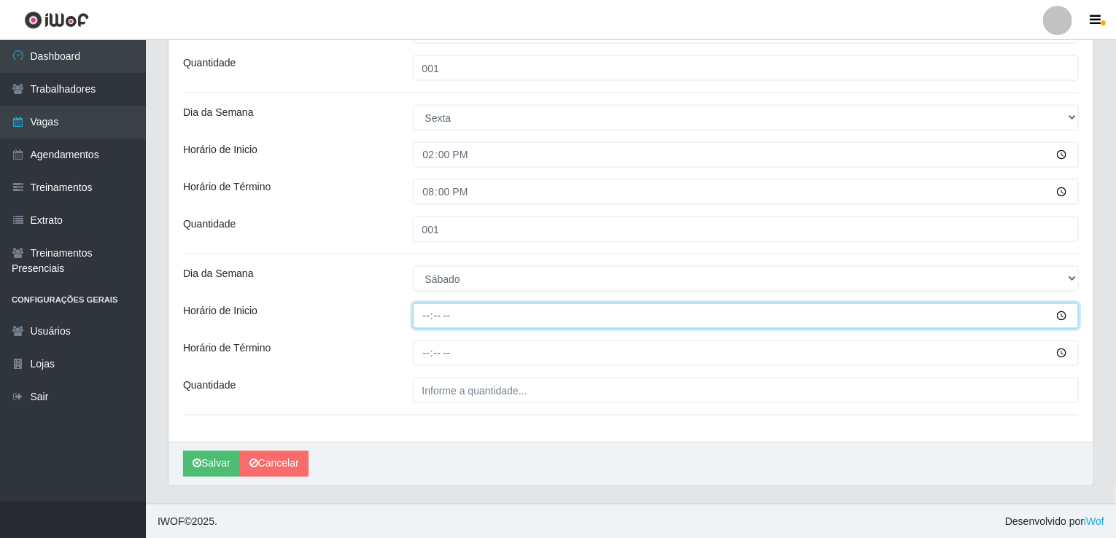
click at [423, 319] on input "Horário de Inicio" at bounding box center [746, 316] width 667 height 26
type input "14:00"
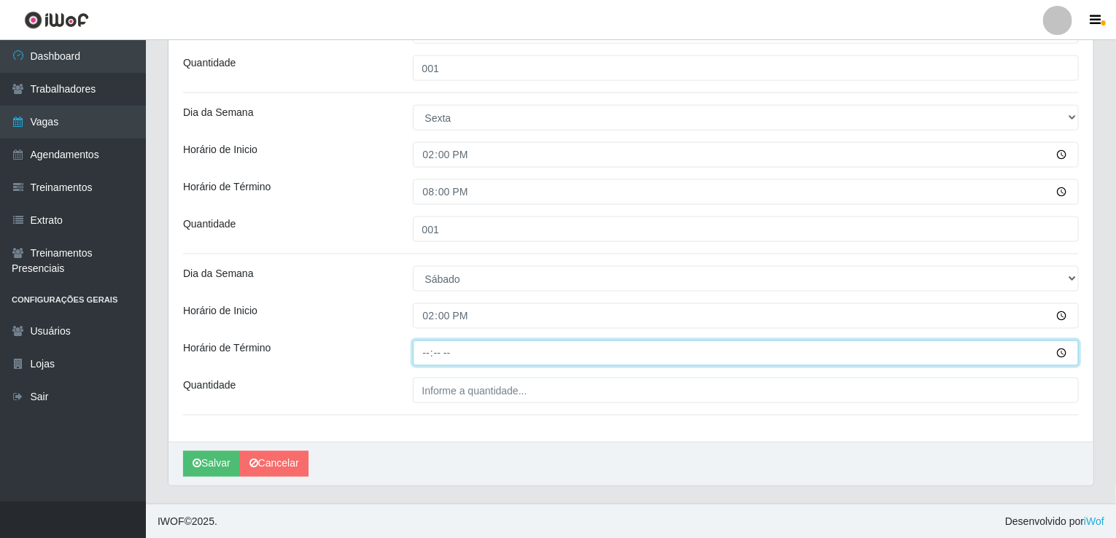
click at [413, 346] on input "Horário de Término" at bounding box center [746, 354] width 667 height 26
type input "20:00"
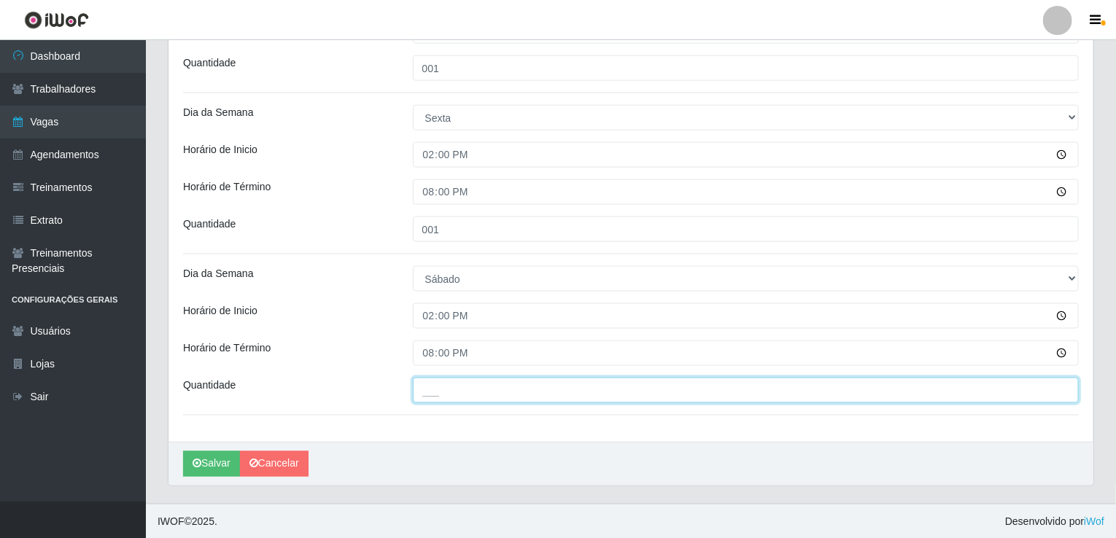
click at [432, 398] on input "___" at bounding box center [746, 391] width 667 height 26
type input "001"
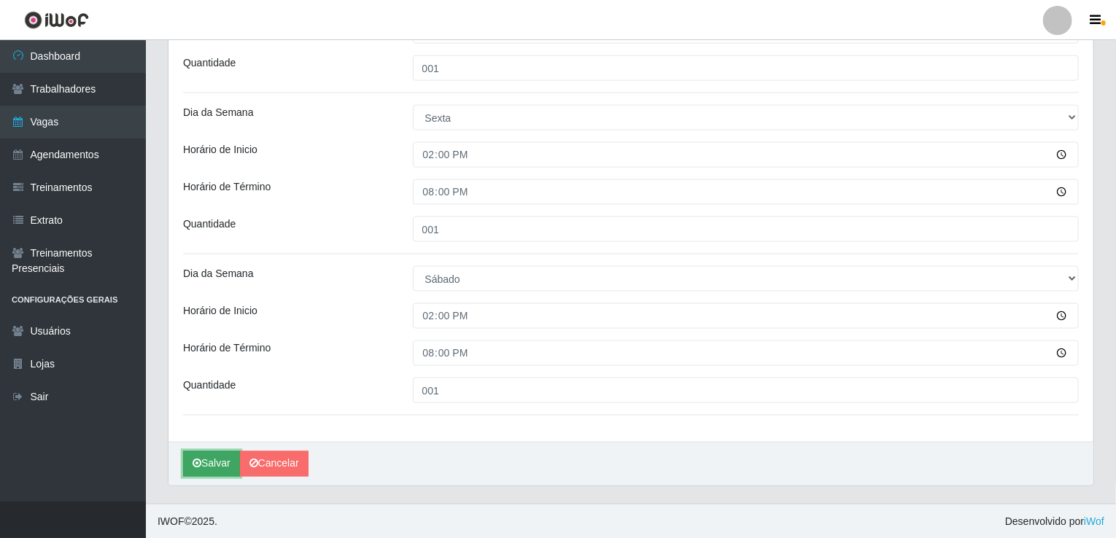
click at [225, 471] on button "Salvar" at bounding box center [211, 464] width 57 height 26
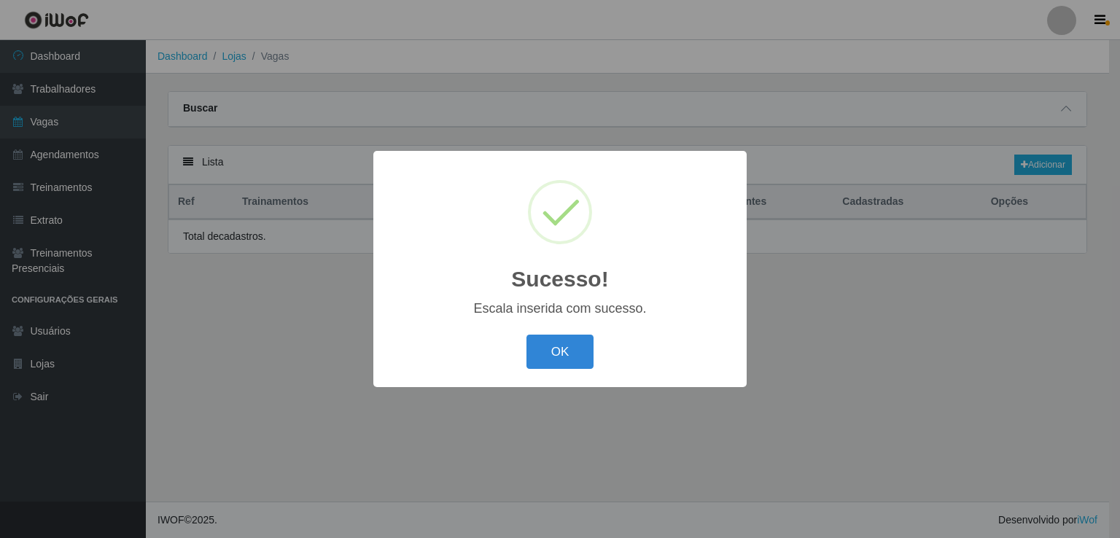
click at [197, 468] on div "Sucesso! × Escala inserida com sucesso. OK Cancel" at bounding box center [560, 269] width 1120 height 538
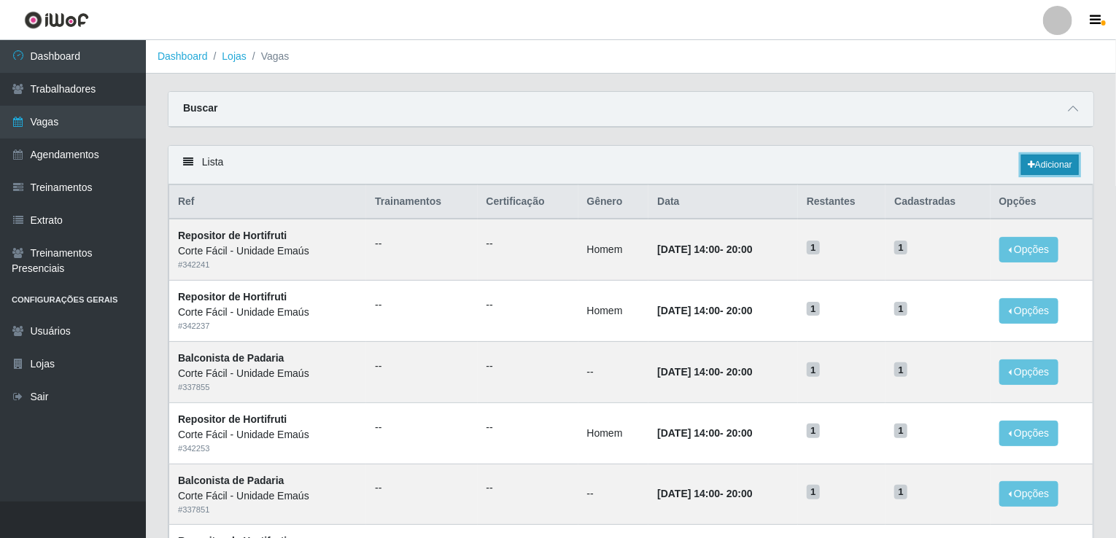
click at [1047, 164] on link "Adicionar" at bounding box center [1050, 165] width 58 height 20
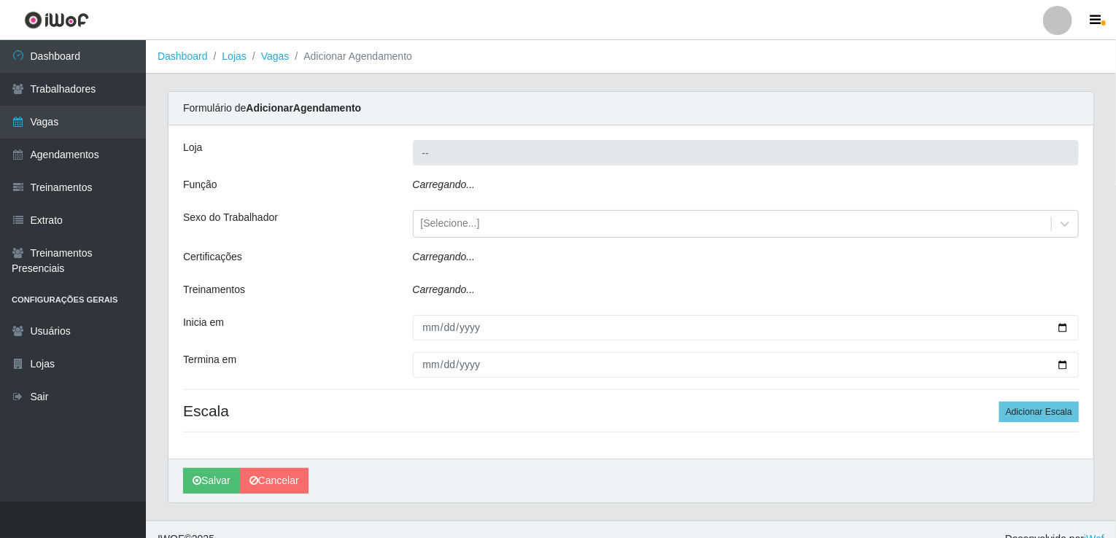
type input "Corte Fácil - Unidade Emaús"
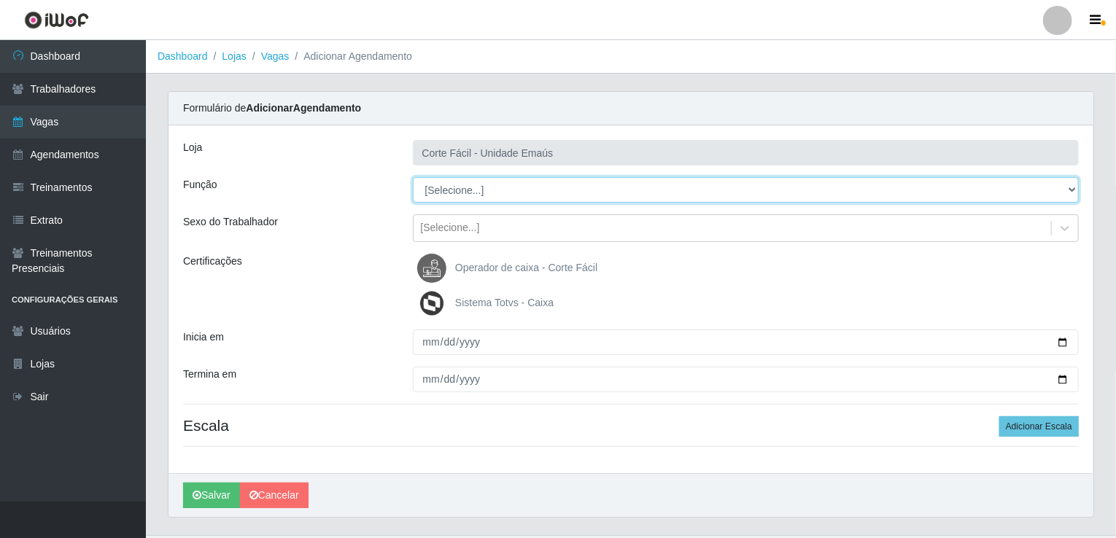
click at [505, 198] on select "[Selecione...] ASG ASG + ASG ++ Auxiliar de Cozinha Auxiliar de Cozinha + Auxil…" at bounding box center [746, 190] width 667 height 26
select select "108"
click at [413, 177] on select "[Selecione...] ASG ASG + ASG ++ Auxiliar de Cozinha Auxiliar de Cozinha + Auxil…" at bounding box center [746, 190] width 667 height 26
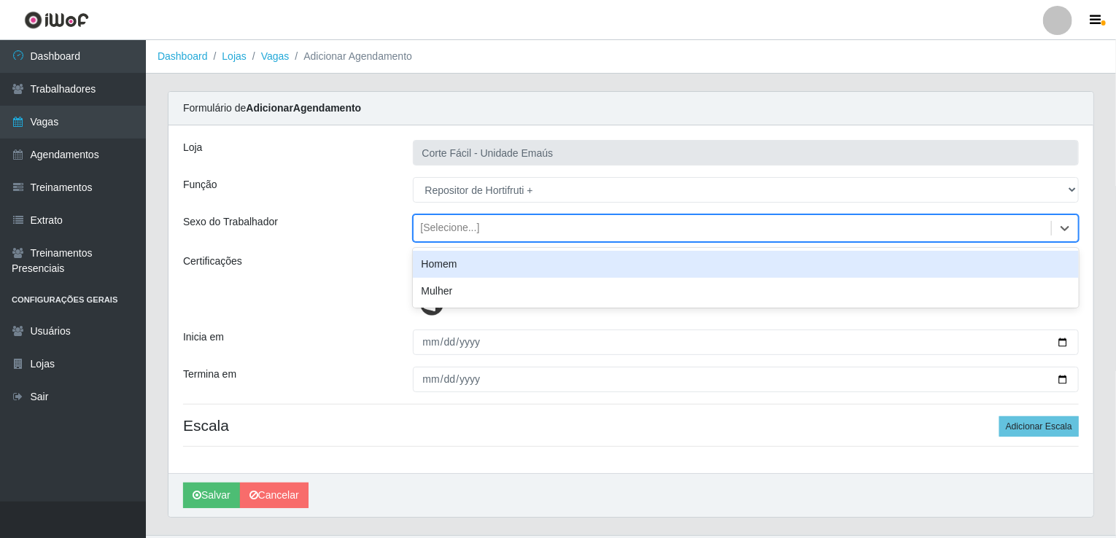
click at [446, 231] on div "[Selecione...]" at bounding box center [450, 228] width 59 height 15
click at [462, 265] on div "Homem" at bounding box center [746, 264] width 667 height 27
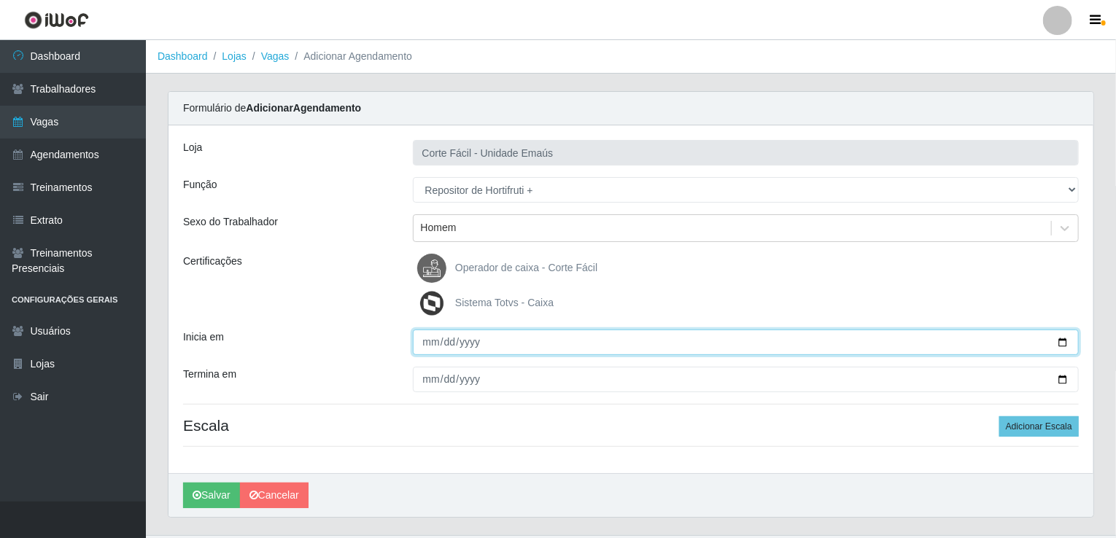
click at [429, 346] on input "Inicia em" at bounding box center [746, 343] width 667 height 26
type input "2025-09-14"
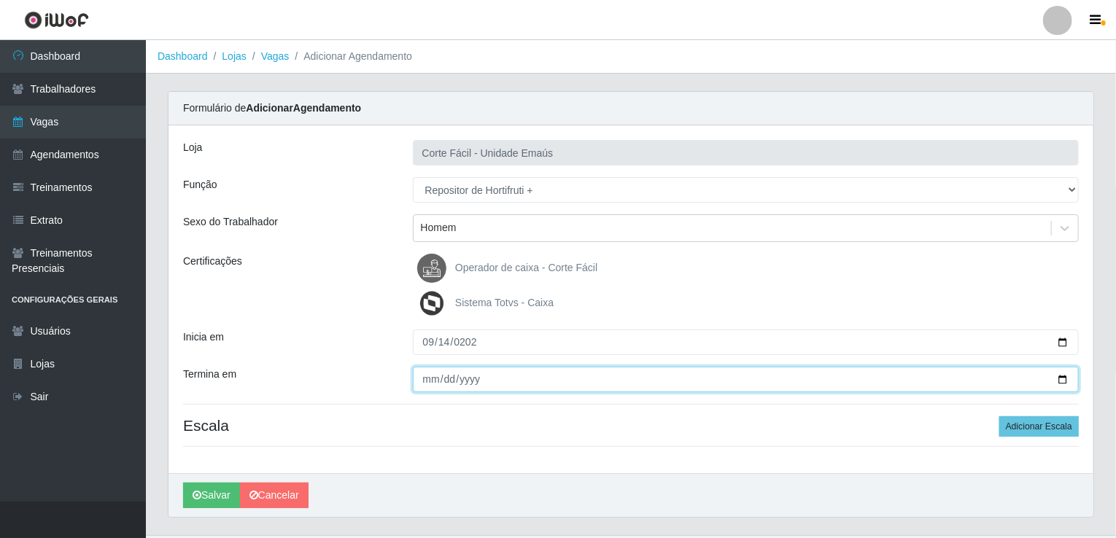
click at [425, 371] on input "Termina em" at bounding box center [746, 380] width 667 height 26
type input "2025-09-14"
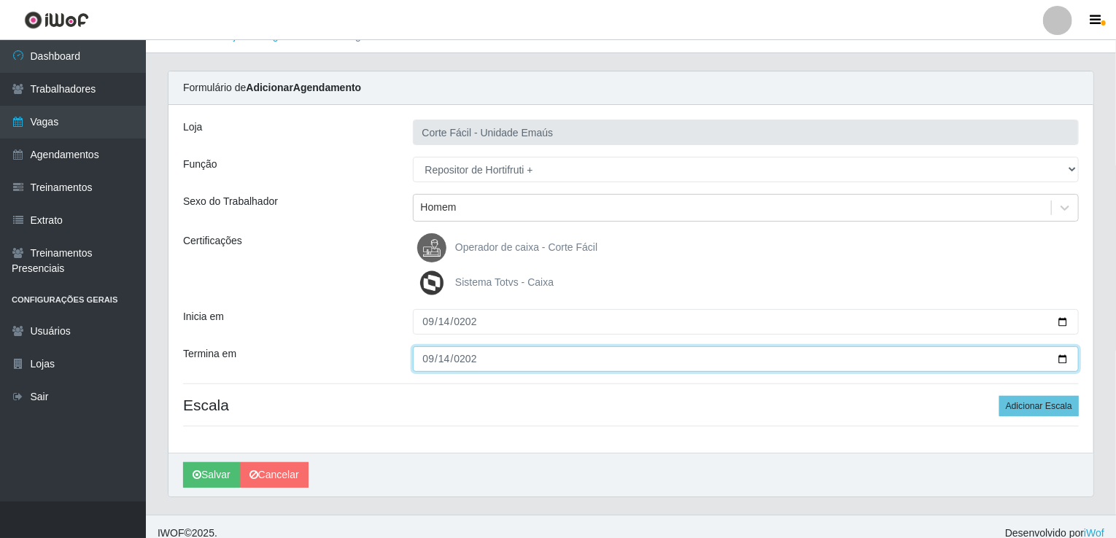
scroll to position [32, 0]
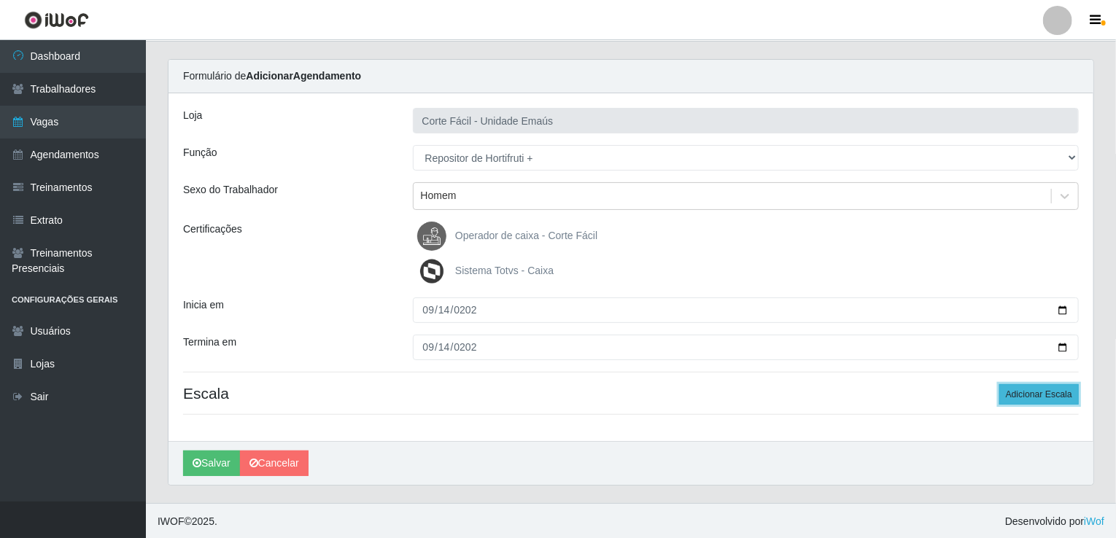
click at [1015, 398] on button "Adicionar Escala" at bounding box center [1039, 394] width 80 height 20
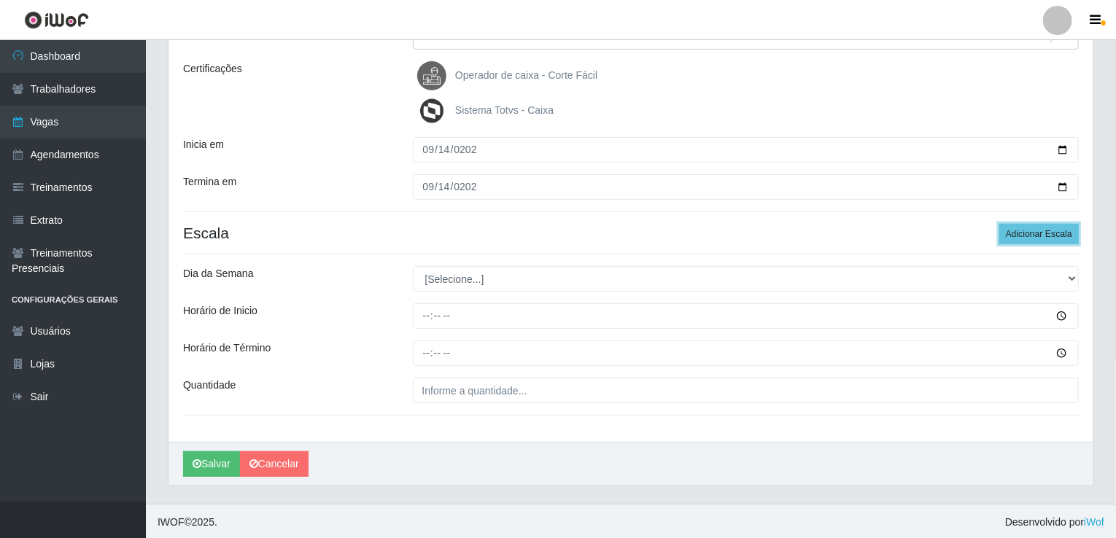
scroll to position [193, 0]
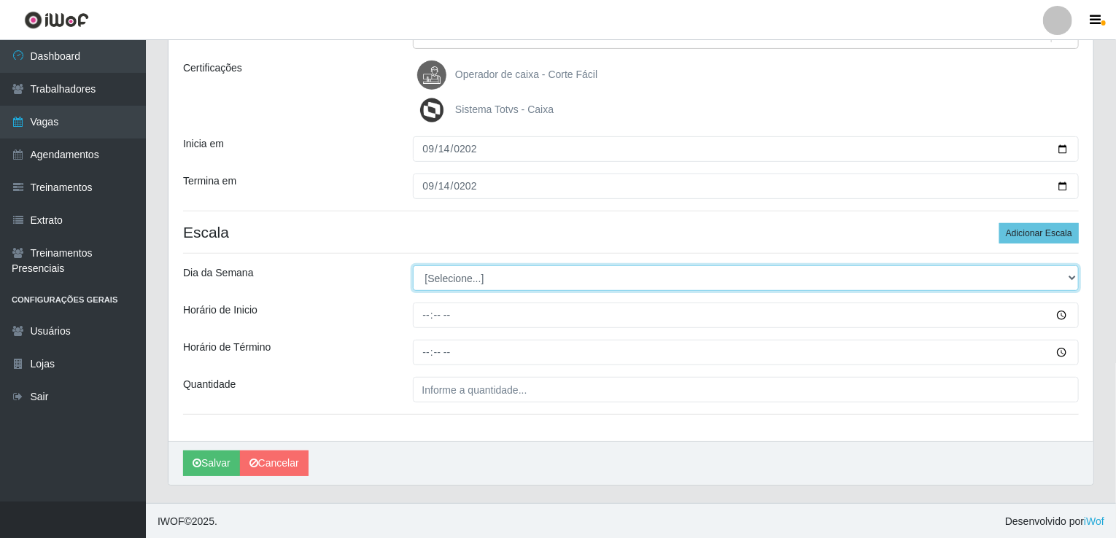
click at [476, 287] on select "[Selecione...] Segunda Terça Quarta Quinta Sexta Sábado Domingo" at bounding box center [746, 279] width 667 height 26
click at [476, 284] on select "[Selecione...] Segunda Terça Quarta Quinta Sexta Sábado Domingo" at bounding box center [746, 279] width 667 height 26
select select "0"
click at [413, 266] on select "[Selecione...] Segunda Terça Quarta Quinta Sexta Sábado Domingo" at bounding box center [746, 279] width 667 height 26
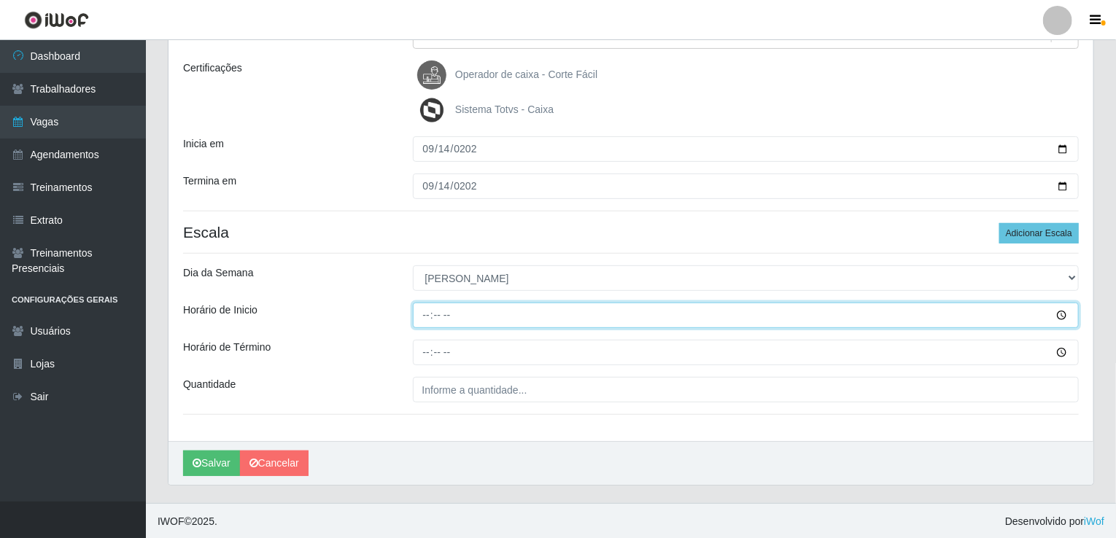
click at [434, 316] on input "Horário de Inicio" at bounding box center [746, 316] width 667 height 26
click at [425, 317] on input "Horário de Inicio" at bounding box center [746, 316] width 667 height 26
type input "14:00"
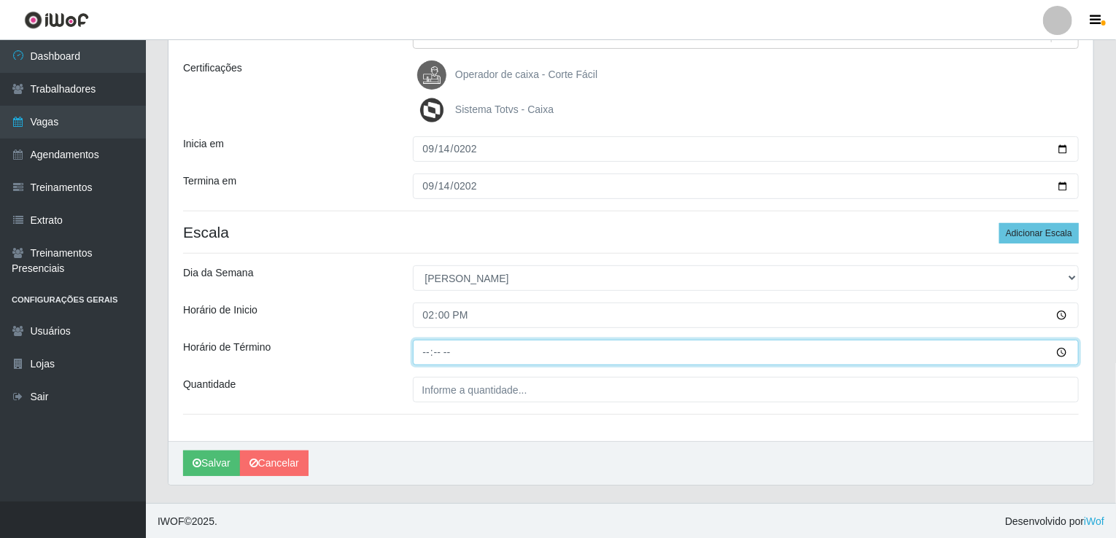
click at [414, 344] on input "Horário de Término" at bounding box center [746, 353] width 667 height 26
type input "18:00"
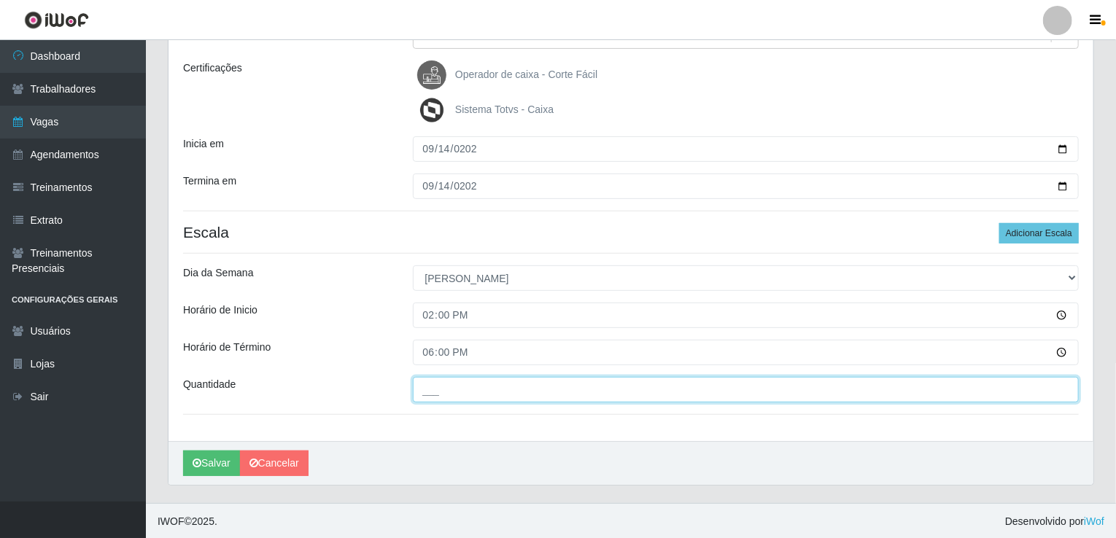
click at [468, 392] on input "___" at bounding box center [746, 390] width 667 height 26
type input "001"
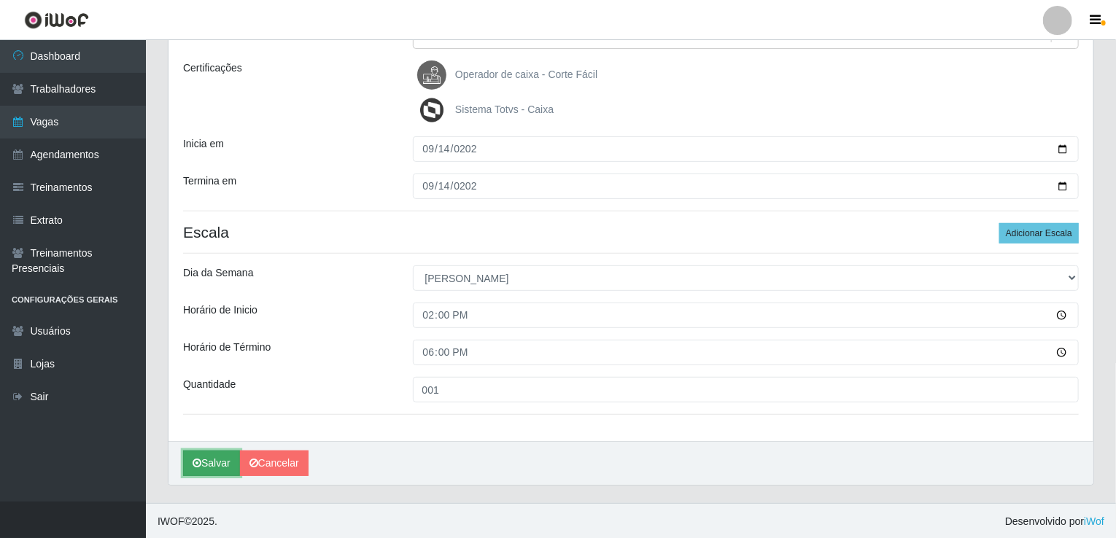
click at [225, 462] on button "Salvar" at bounding box center [211, 464] width 57 height 26
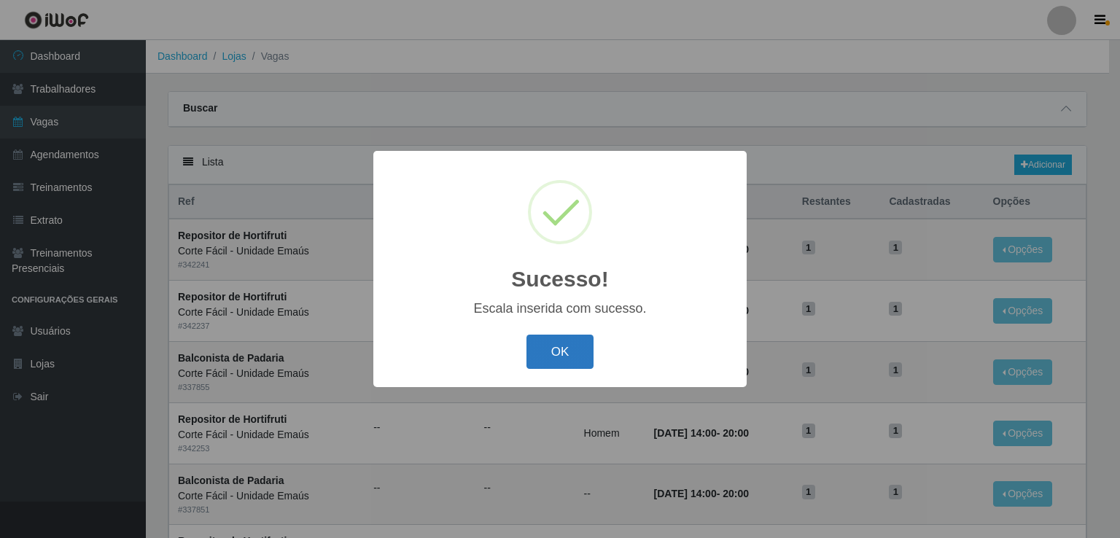
click at [576, 360] on button "OK" at bounding box center [561, 352] width 68 height 34
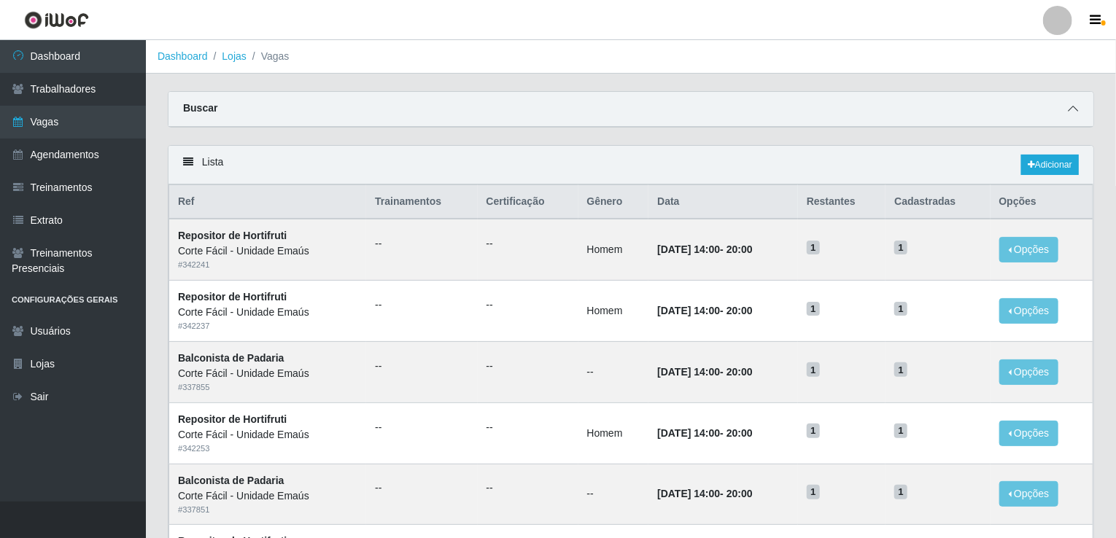
click at [1077, 112] on icon at bounding box center [1073, 109] width 10 height 10
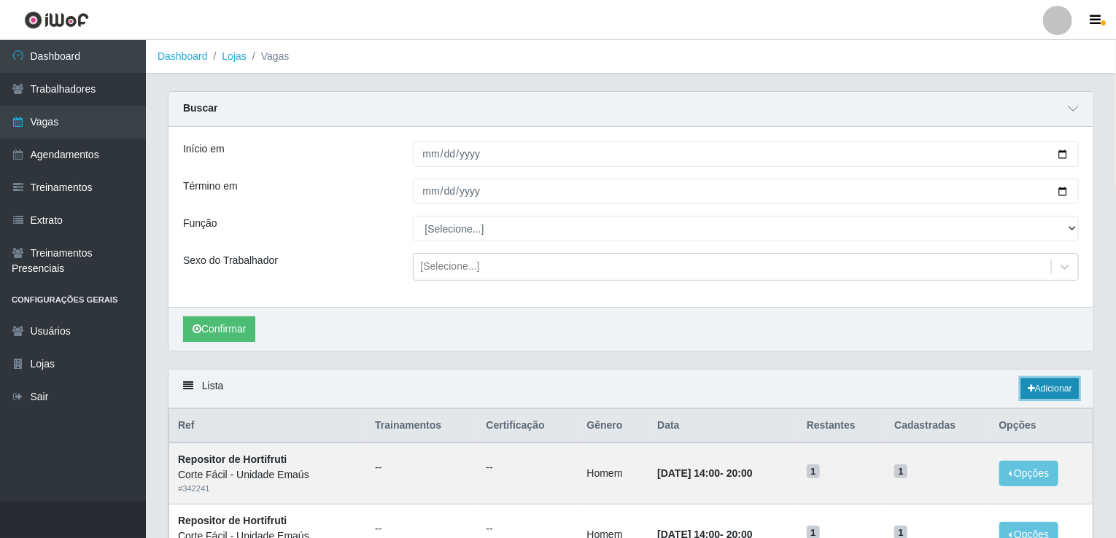
click at [1038, 379] on link "Adicionar" at bounding box center [1050, 389] width 58 height 20
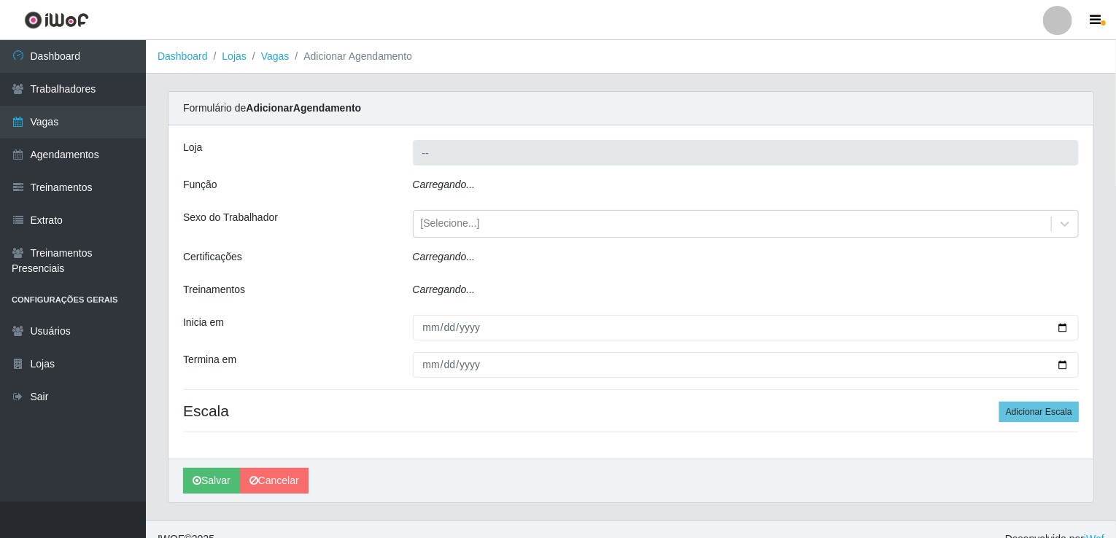
type input "Corte Fácil - Unidade Emaús"
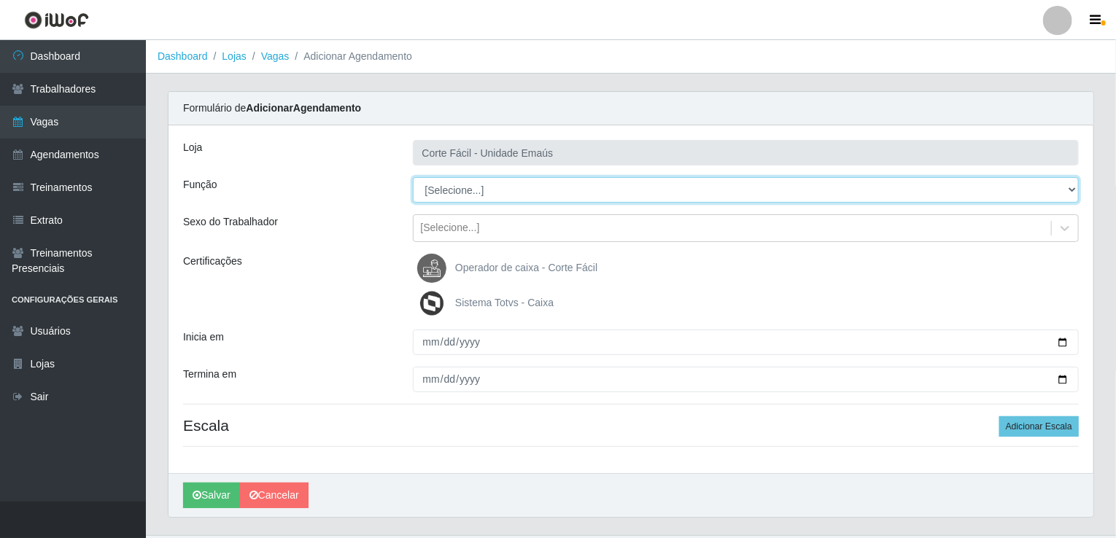
click at [484, 195] on select "[Selecione...] ASG ASG + ASG ++ Auxiliar de Cozinha Auxiliar de Cozinha + Auxil…" at bounding box center [746, 190] width 667 height 26
select select "108"
click at [413, 177] on select "[Selecione...] ASG ASG + ASG ++ Auxiliar de Cozinha Auxiliar de Cozinha + Auxil…" at bounding box center [746, 190] width 667 height 26
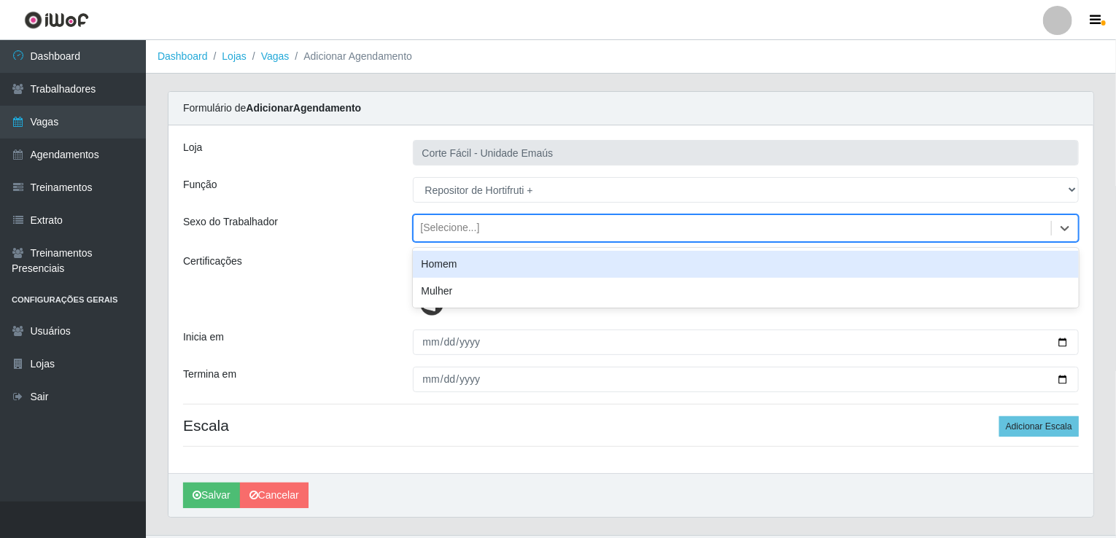
click at [477, 235] on div "[Selecione...]" at bounding box center [733, 229] width 638 height 24
click at [460, 269] on div "Homem" at bounding box center [746, 264] width 667 height 27
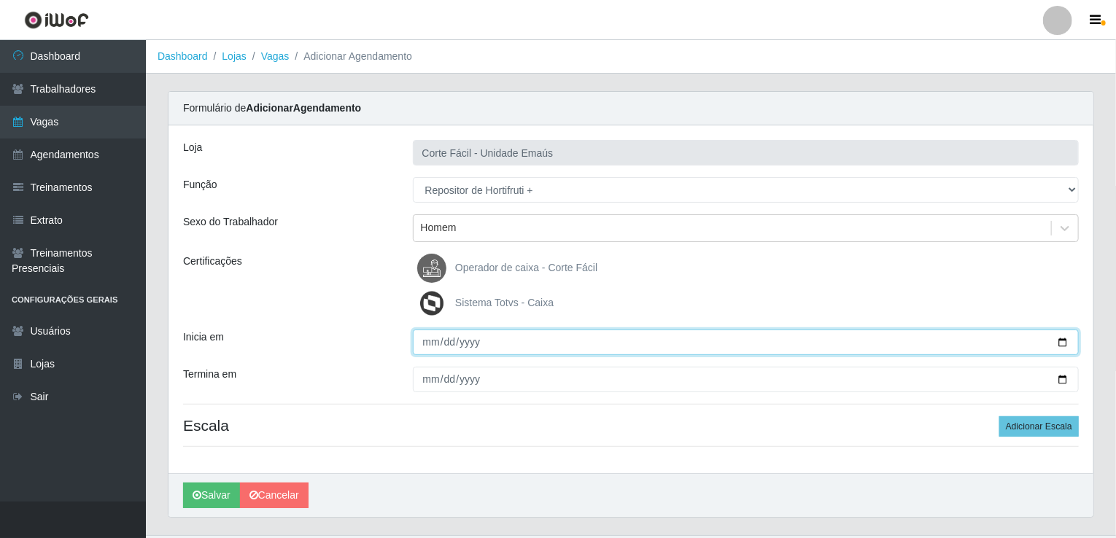
click at [435, 340] on input "Inicia em" at bounding box center [746, 343] width 667 height 26
type input "2025-09-28"
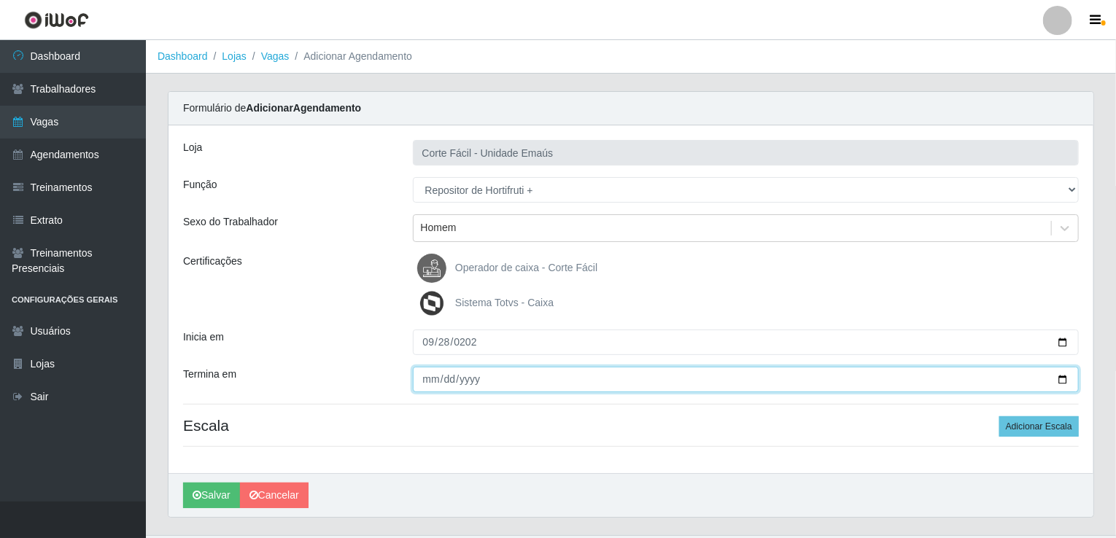
click at [429, 380] on input "Termina em" at bounding box center [746, 380] width 667 height 26
type input "2025-09-28"
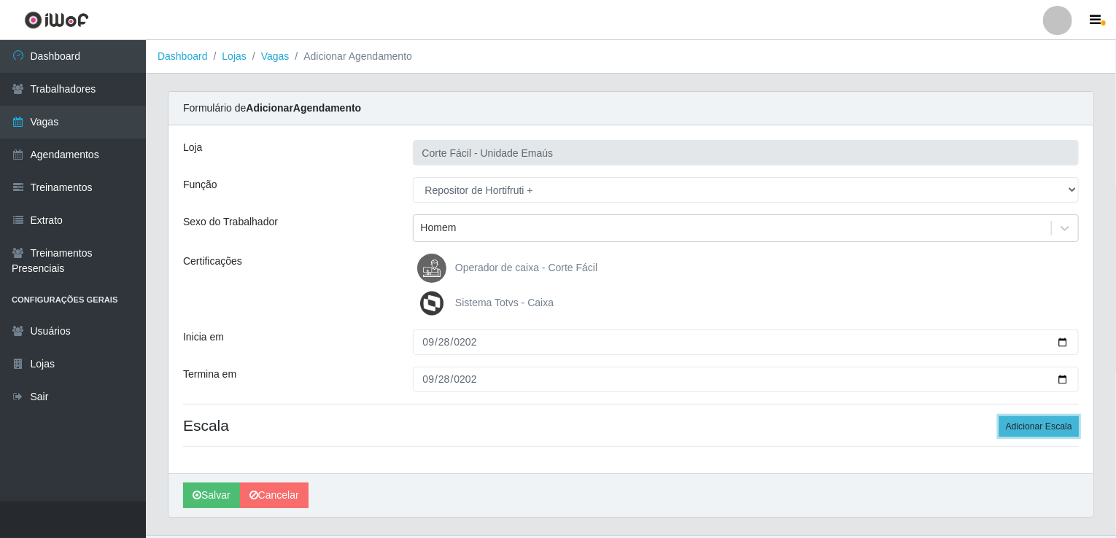
click at [1022, 427] on button "Adicionar Escala" at bounding box center [1039, 426] width 80 height 20
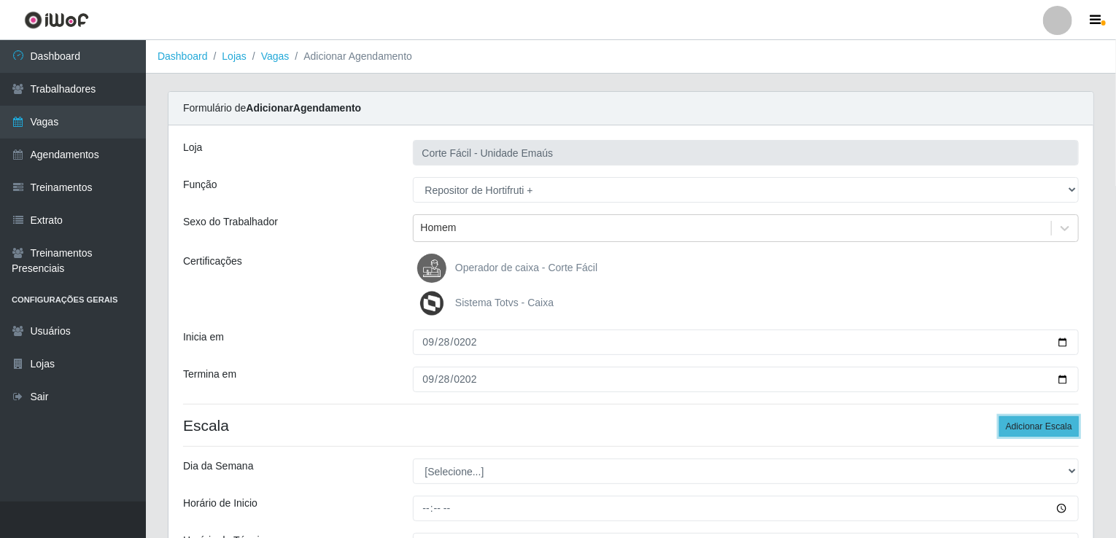
scroll to position [193, 0]
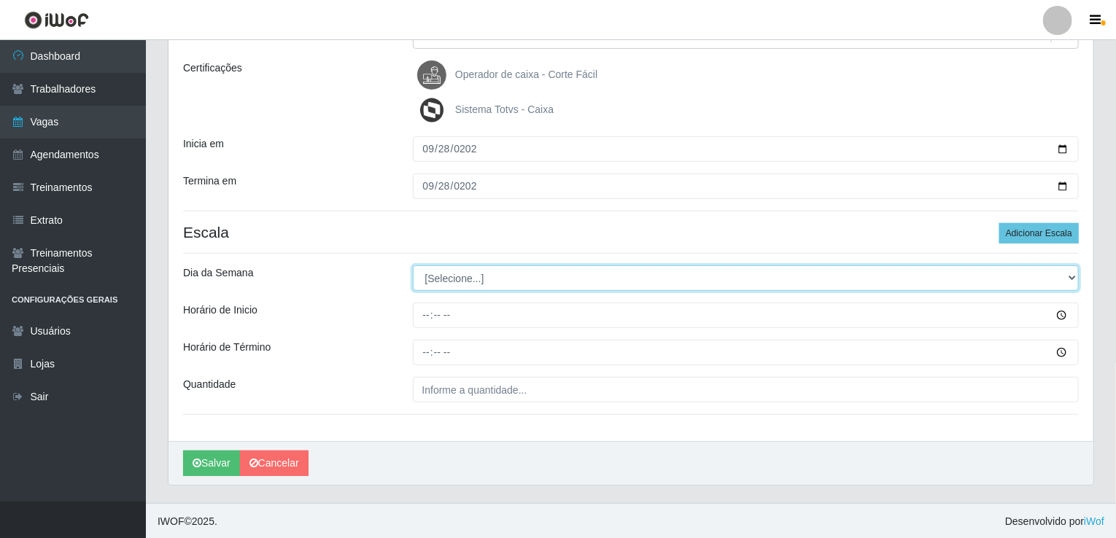
click at [516, 271] on select "[Selecione...] Segunda Terça Quarta Quinta Sexta Sábado Domingo" at bounding box center [746, 279] width 667 height 26
select select "0"
click at [413, 266] on select "[Selecione...] Segunda Terça Quarta Quinta Sexta Sábado Domingo" at bounding box center [746, 279] width 667 height 26
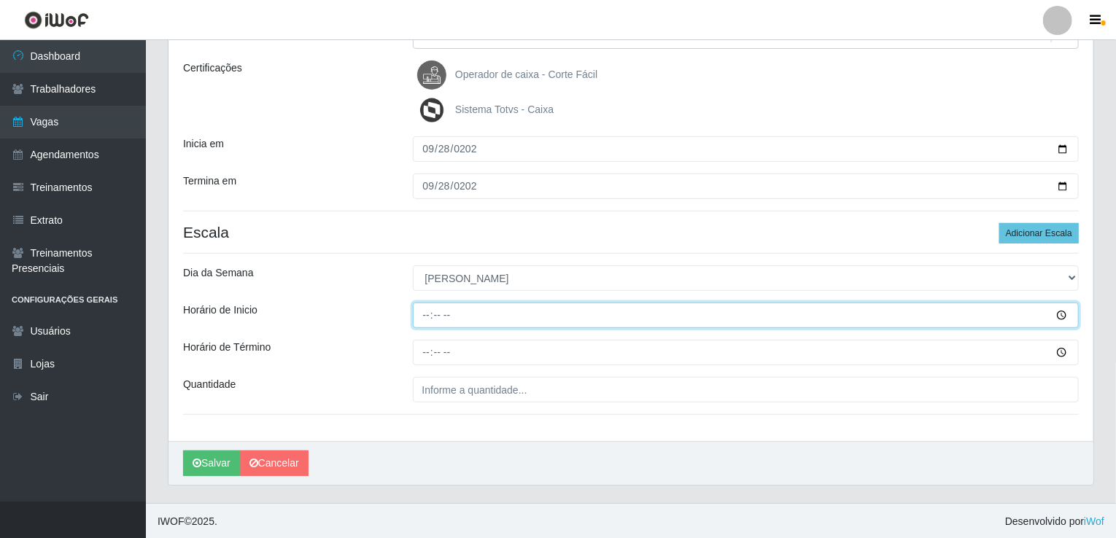
click at [430, 316] on input "Horário de Inicio" at bounding box center [746, 316] width 667 height 26
type input "14:00"
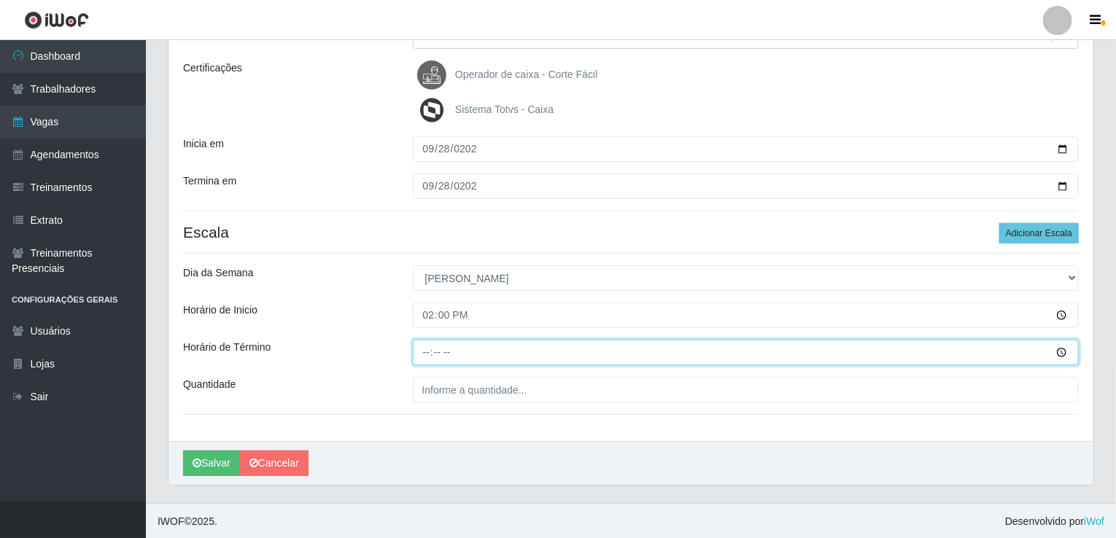
click at [426, 360] on input "Horário de Término" at bounding box center [746, 353] width 667 height 26
type input "18:00"
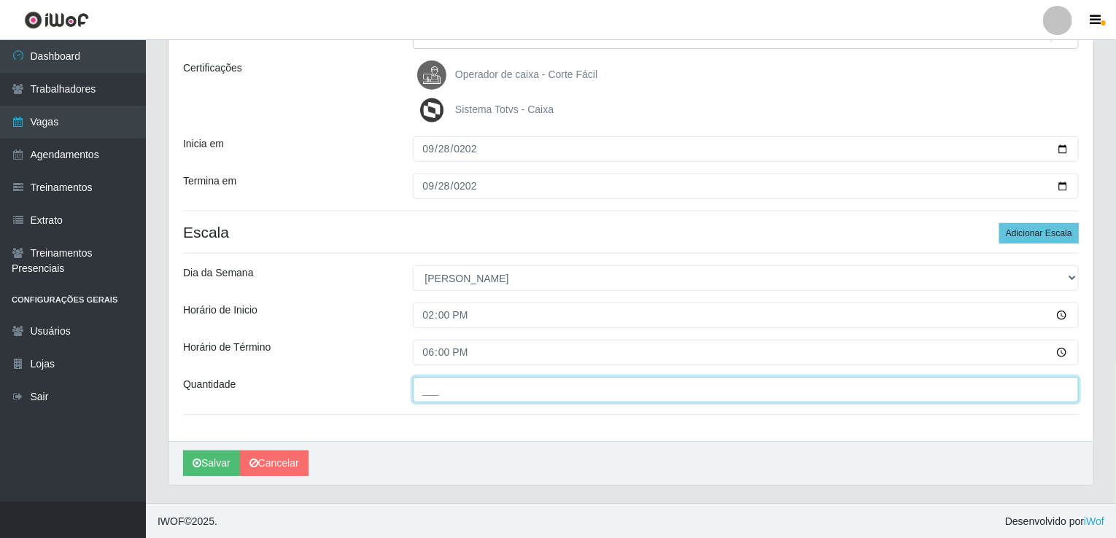
click at [420, 389] on input "___" at bounding box center [746, 390] width 667 height 26
type input "001"
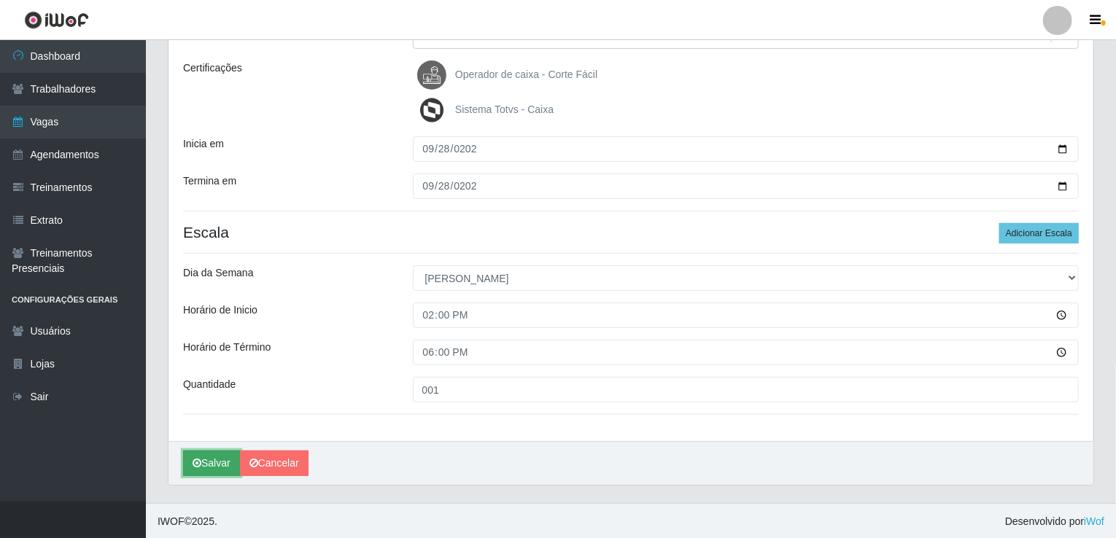
click at [196, 465] on icon "submit" at bounding box center [197, 463] width 9 height 10
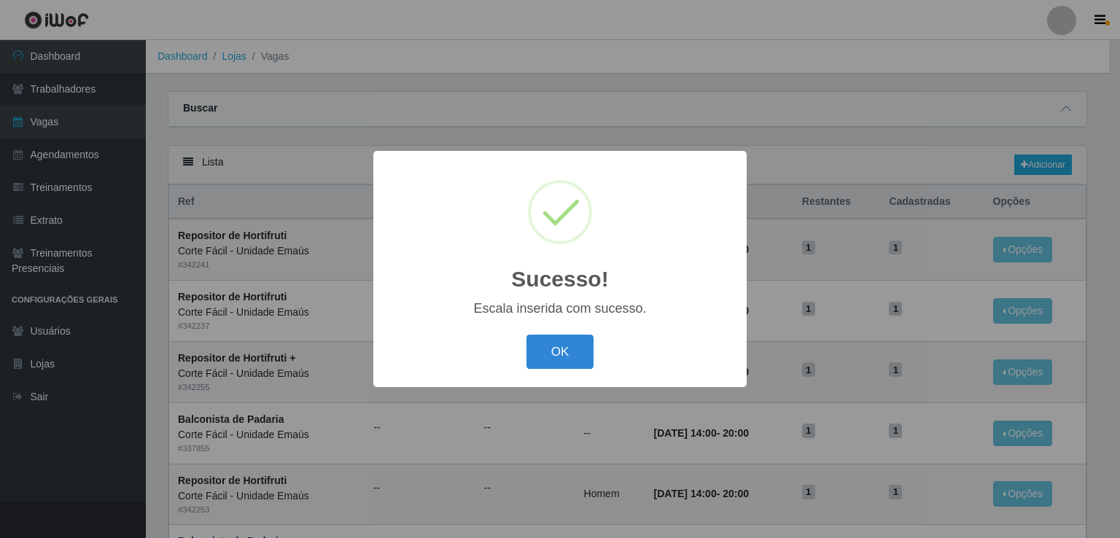
click at [493, 346] on div "OK Cancel" at bounding box center [560, 352] width 344 height 42
click at [523, 351] on div "OK Cancel" at bounding box center [560, 352] width 344 height 42
click at [524, 351] on div "OK Cancel" at bounding box center [560, 352] width 344 height 42
click at [547, 354] on button "OK" at bounding box center [561, 352] width 68 height 34
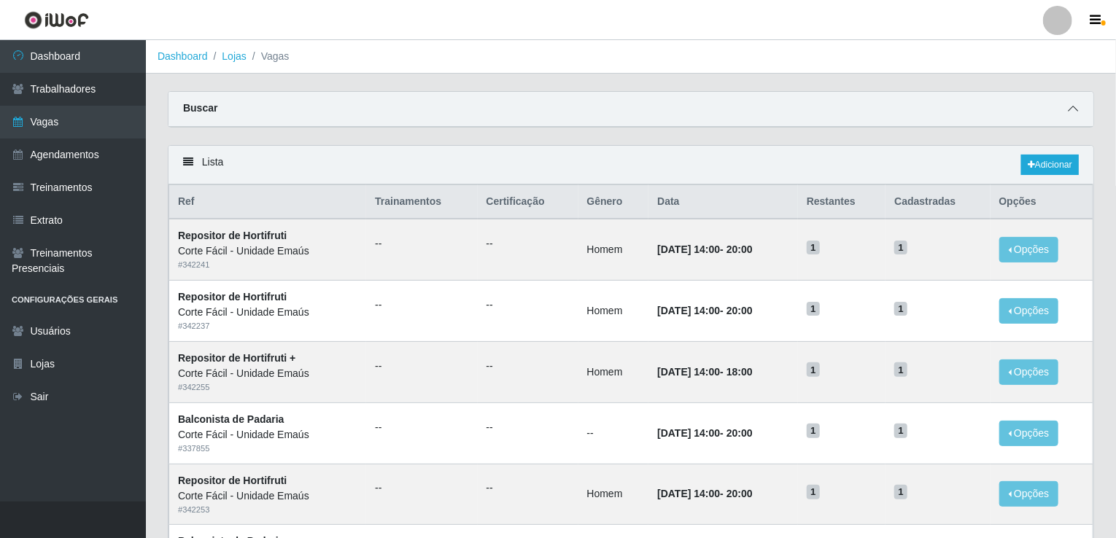
click at [1074, 112] on icon at bounding box center [1073, 109] width 10 height 10
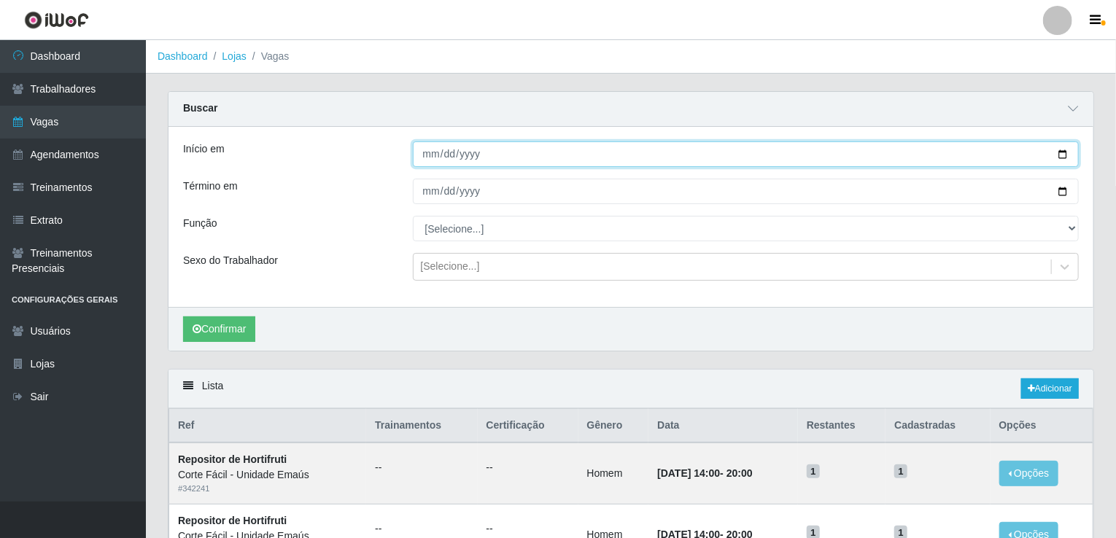
click at [421, 148] on input "Início em" at bounding box center [746, 155] width 667 height 26
type input "[DATE]"
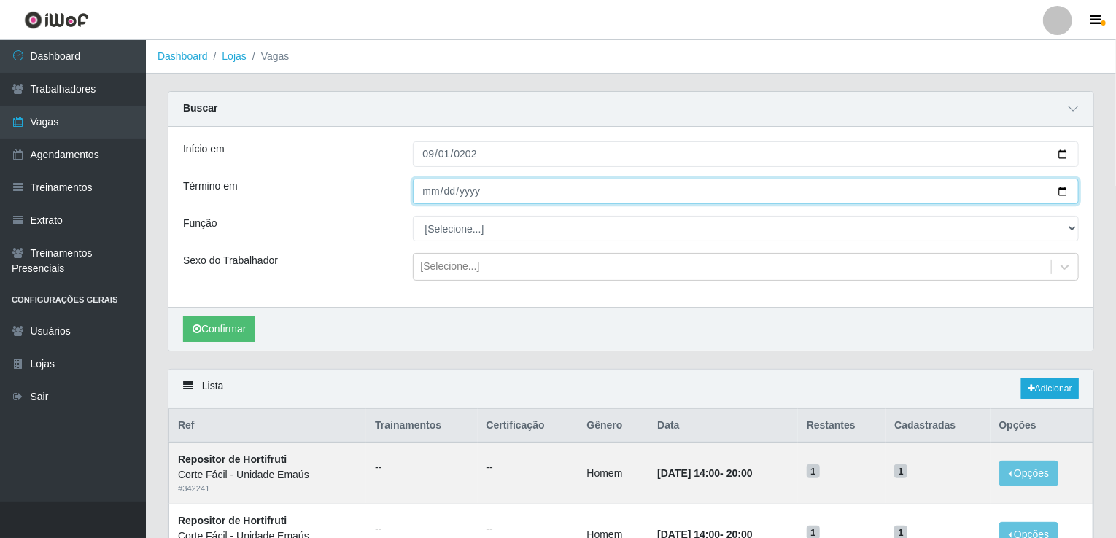
click at [424, 187] on input "Término em" at bounding box center [746, 192] width 667 height 26
type input "[DATE]"
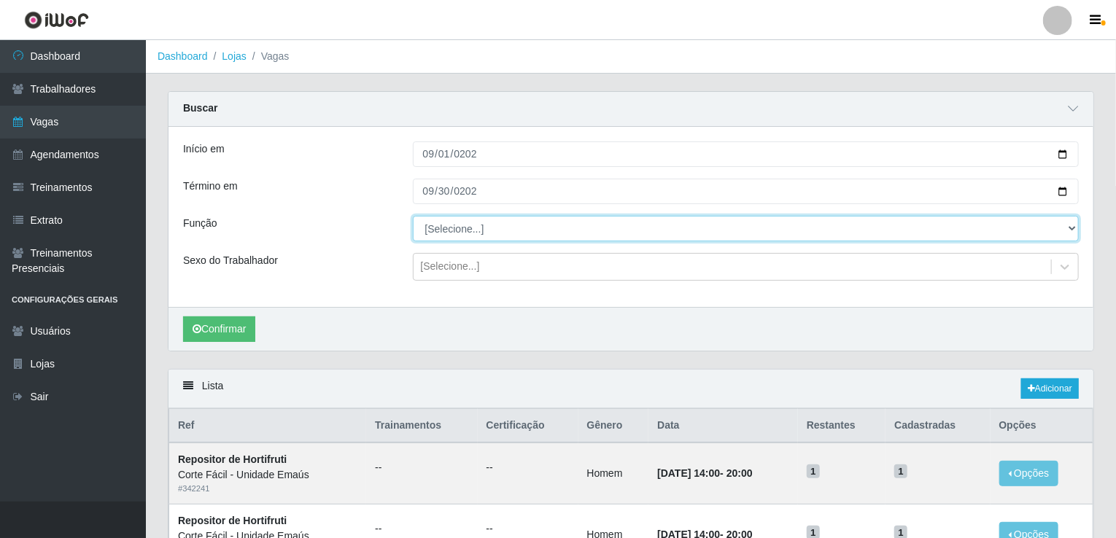
click at [443, 228] on select "[Selecione...] ASG ASG + ASG ++ Auxiliar de Cozinha Auxiliar de Cozinha + Auxil…" at bounding box center [746, 229] width 667 height 26
click at [413, 216] on select "[Selecione...] ASG ASG + ASG ++ Auxiliar de Cozinha Auxiliar de Cozinha + Auxil…" at bounding box center [746, 229] width 667 height 26
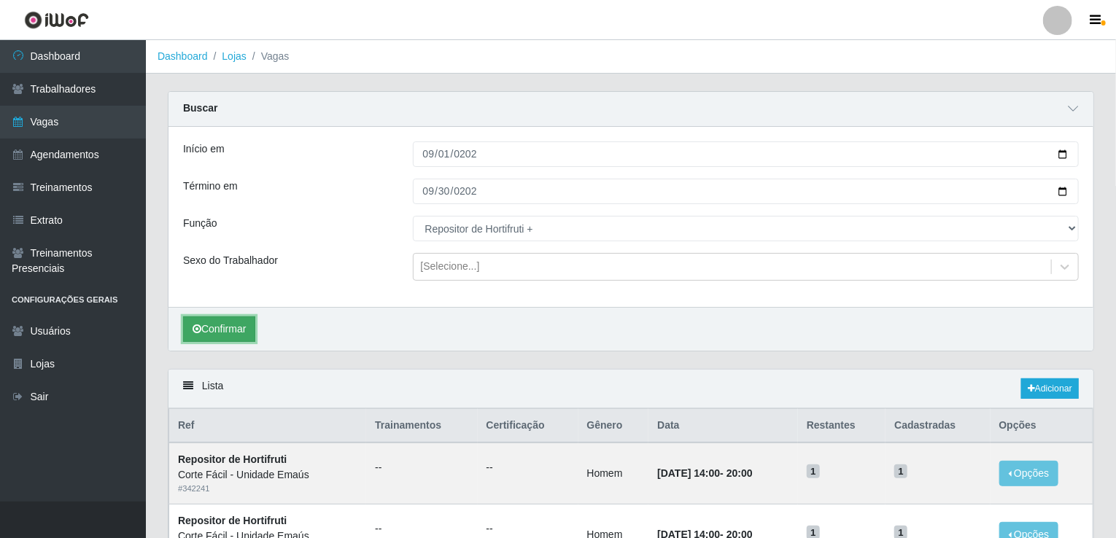
click at [233, 323] on button "Confirmar" at bounding box center [219, 330] width 72 height 26
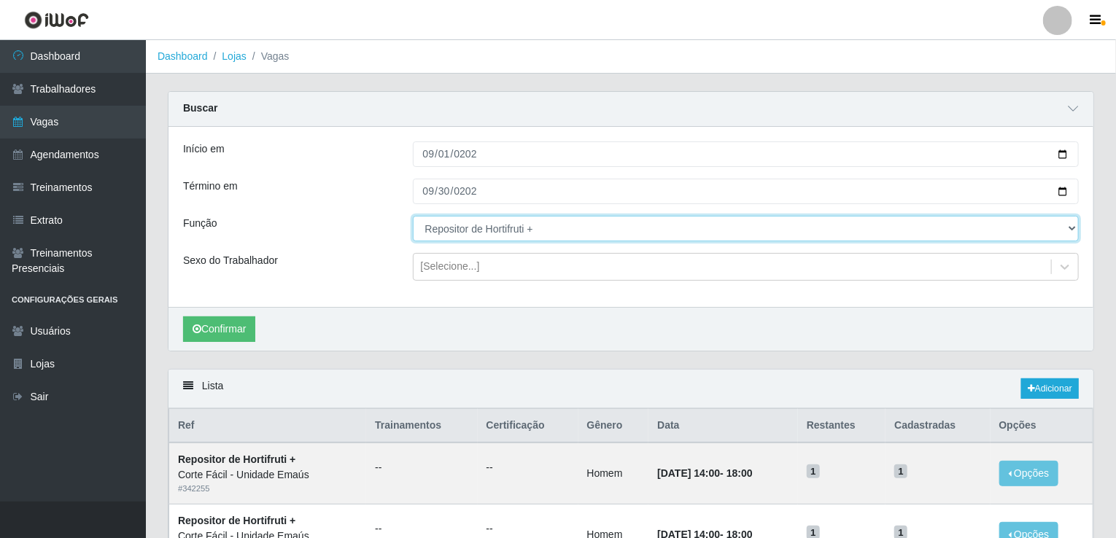
click at [449, 231] on select "[Selecione...] ASG ASG + ASG ++ Auxiliar de Cozinha Auxiliar de Cozinha + Auxil…" at bounding box center [746, 229] width 667 height 26
select select "107"
click at [413, 216] on select "[Selecione...] ASG ASG + ASG ++ Auxiliar de Cozinha Auxiliar de Cozinha + Auxil…" at bounding box center [746, 229] width 667 height 26
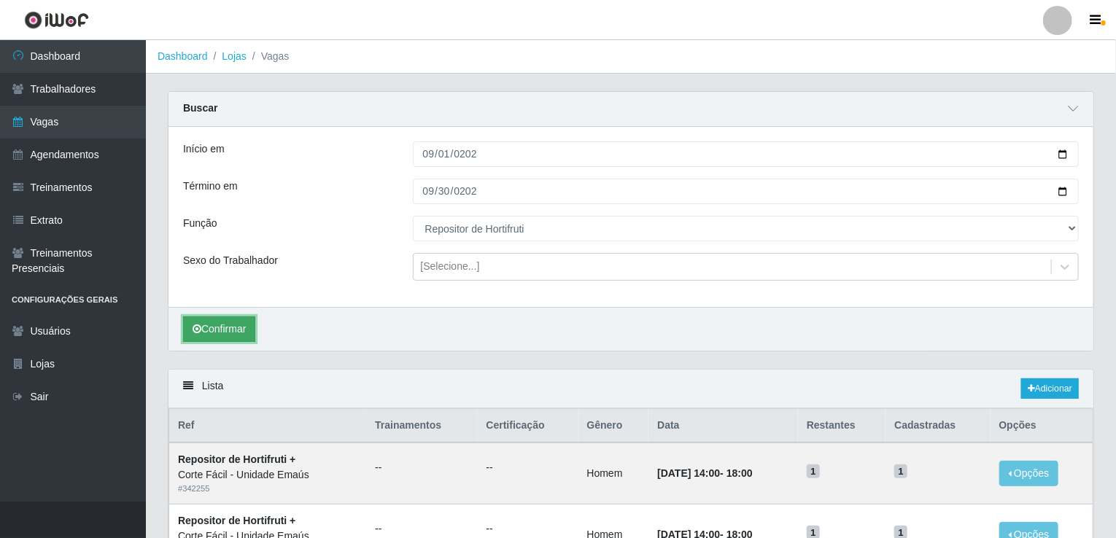
click at [240, 333] on button "Confirmar" at bounding box center [219, 330] width 72 height 26
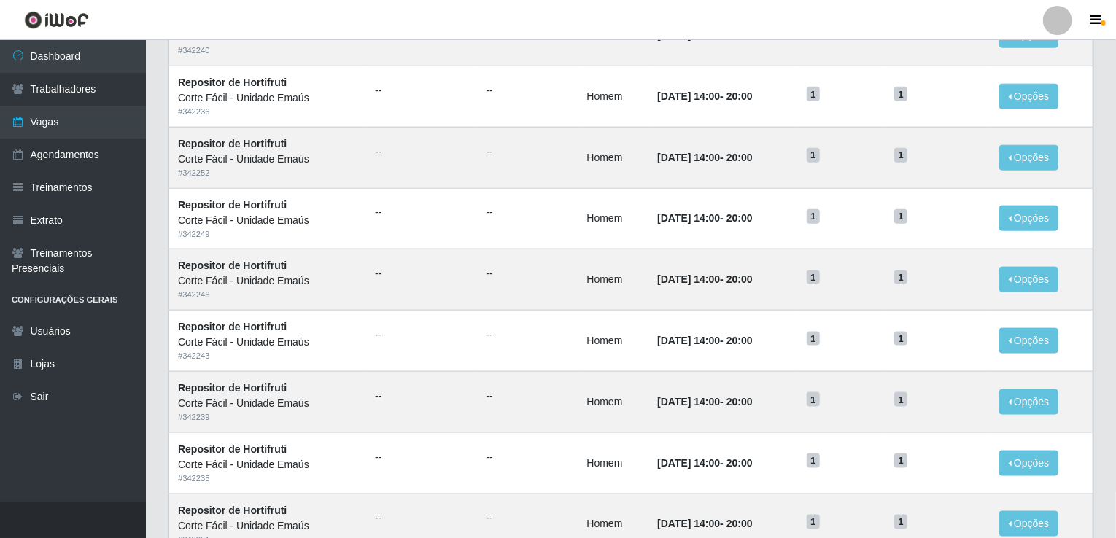
scroll to position [917, 0]
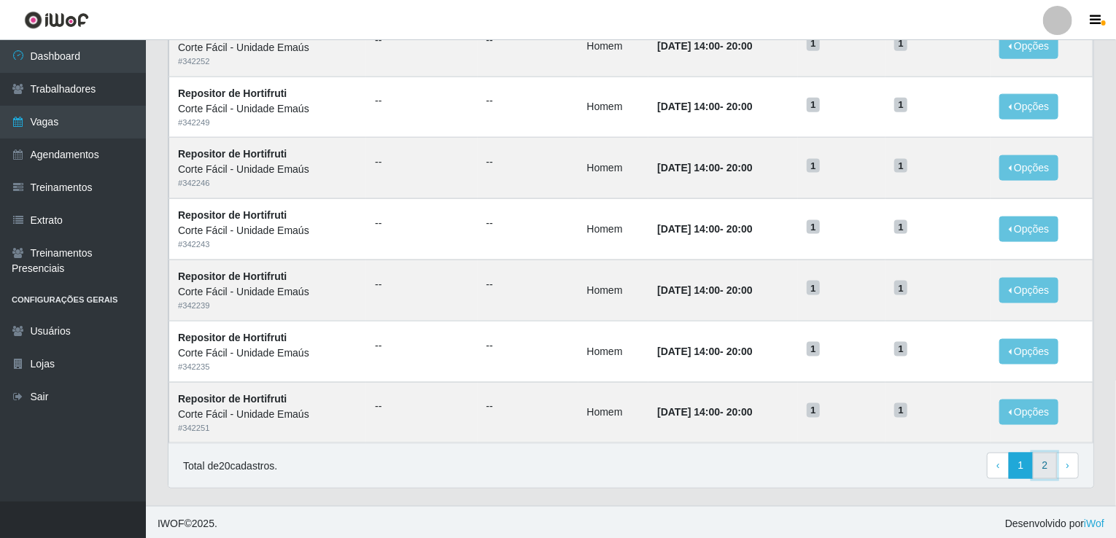
click at [1050, 468] on link "2" at bounding box center [1045, 466] width 25 height 26
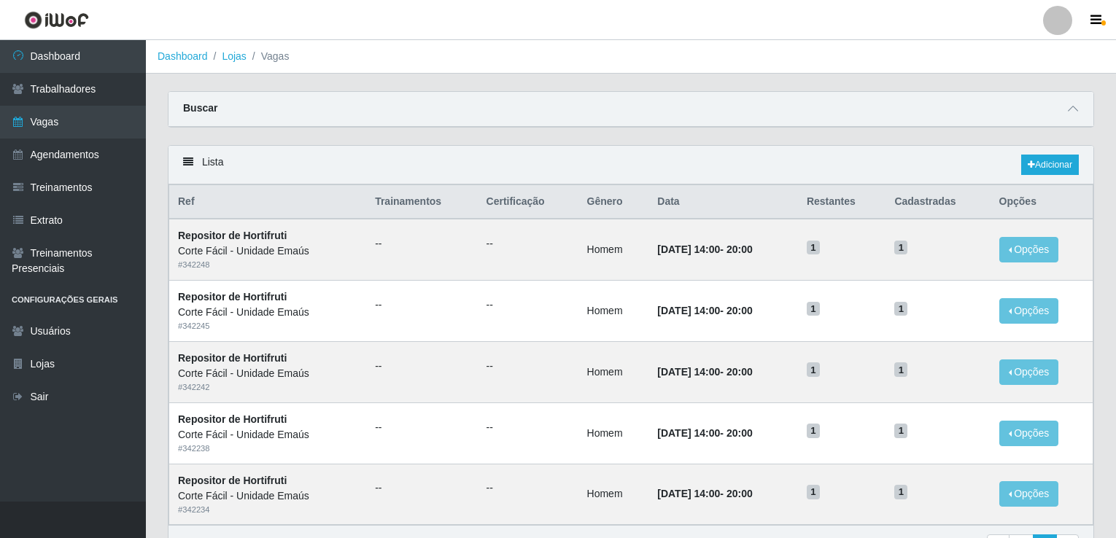
scroll to position [84, 0]
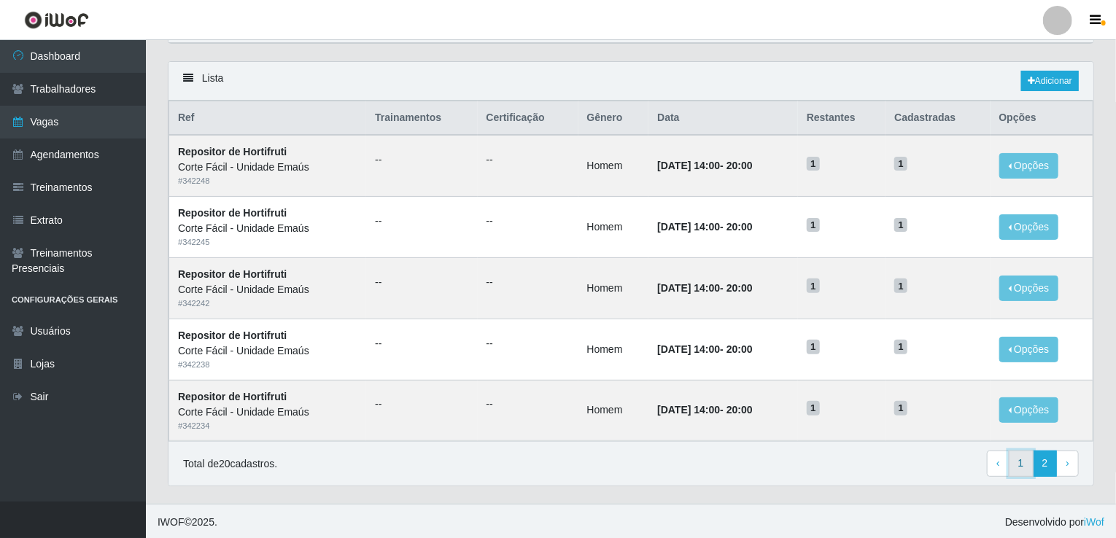
click at [1025, 461] on link "1" at bounding box center [1021, 464] width 25 height 26
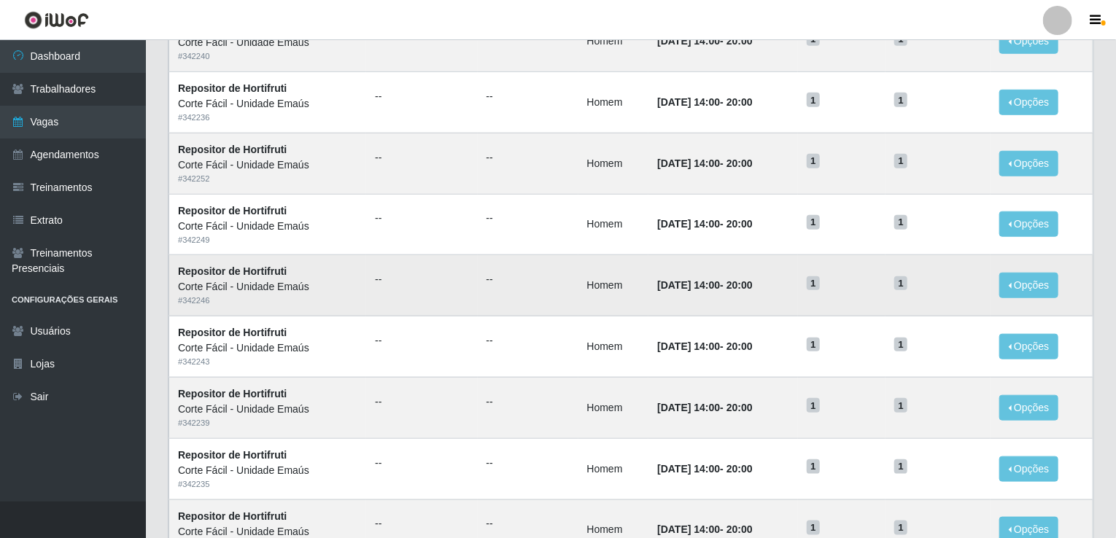
scroll to position [694, 0]
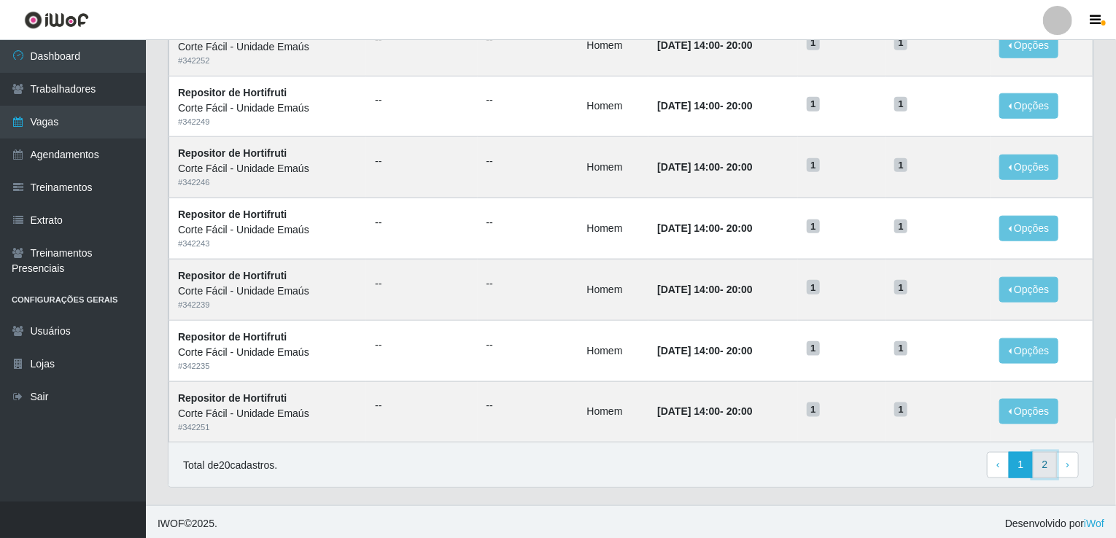
click at [1044, 465] on link "2" at bounding box center [1045, 465] width 25 height 26
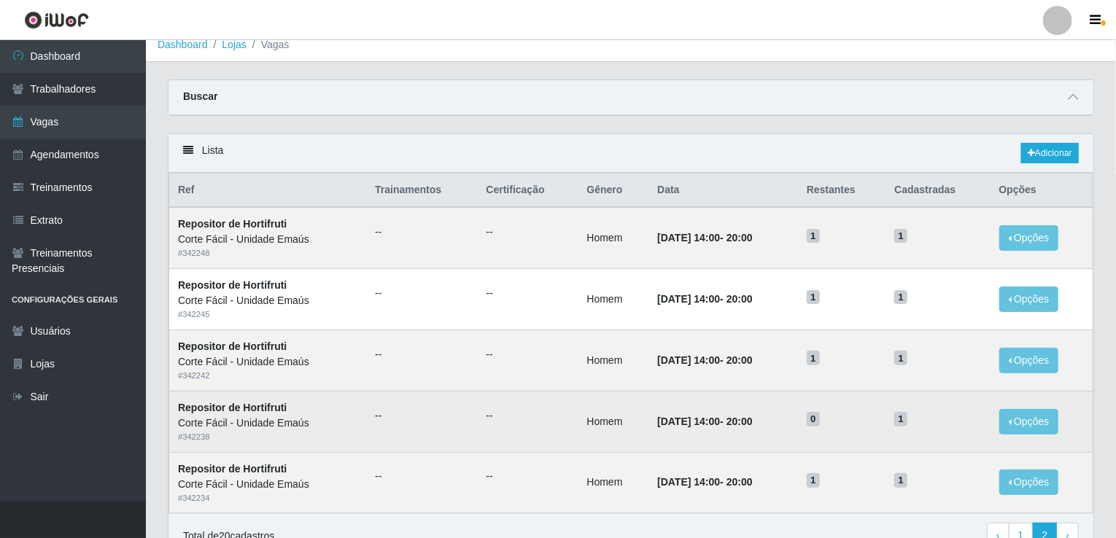
scroll to position [11, 0]
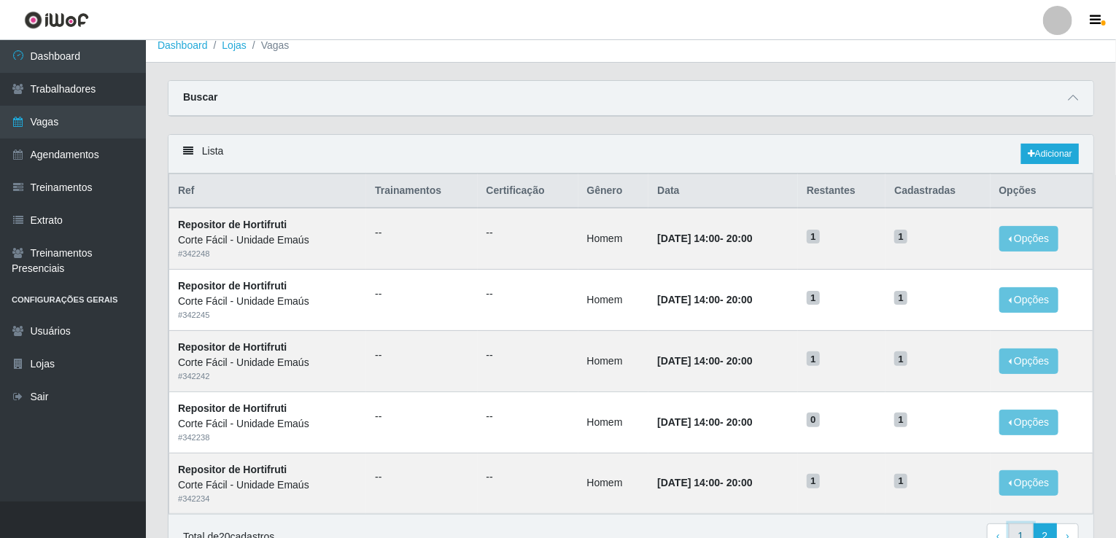
click at [1018, 529] on link "1" at bounding box center [1021, 537] width 25 height 26
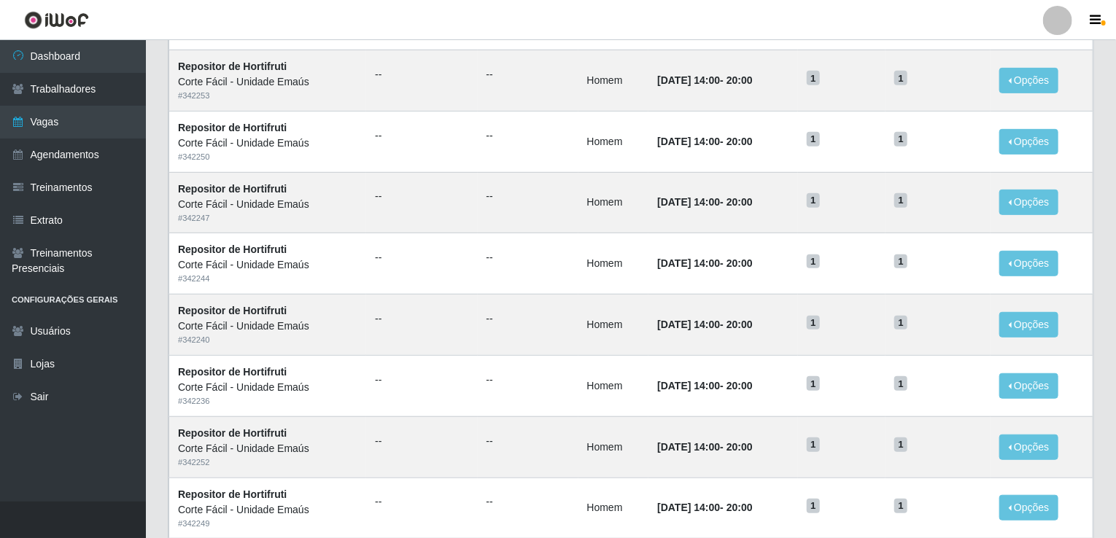
scroll to position [694, 0]
